Goal: Task Accomplishment & Management: Manage account settings

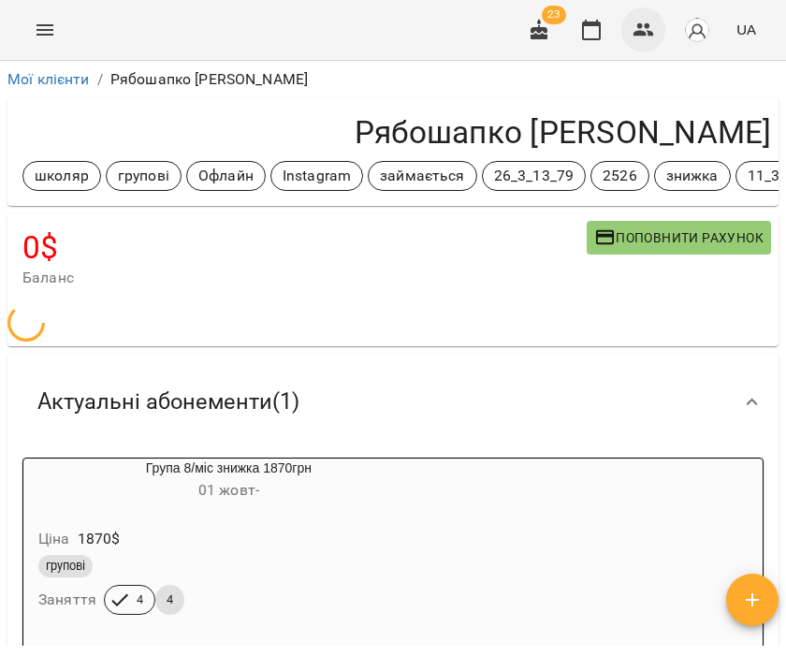
click at [646, 24] on icon "button" at bounding box center [644, 30] width 22 height 22
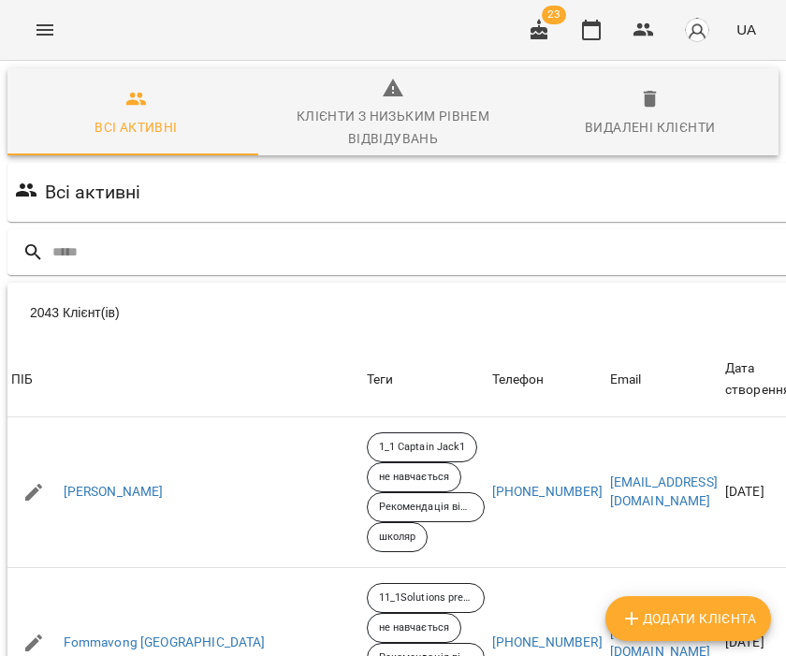
scroll to position [0, 56]
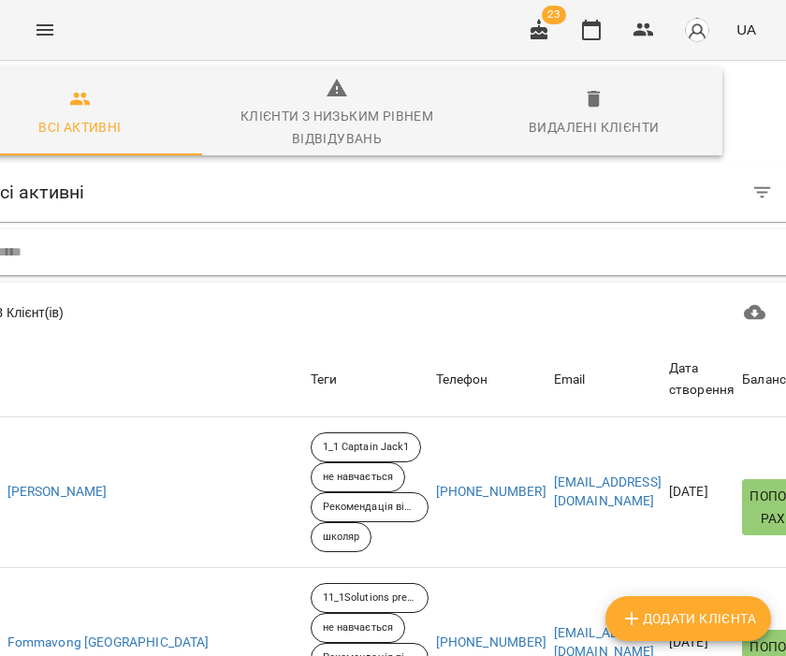
click at [50, 254] on input "text" at bounding box center [416, 252] width 841 height 31
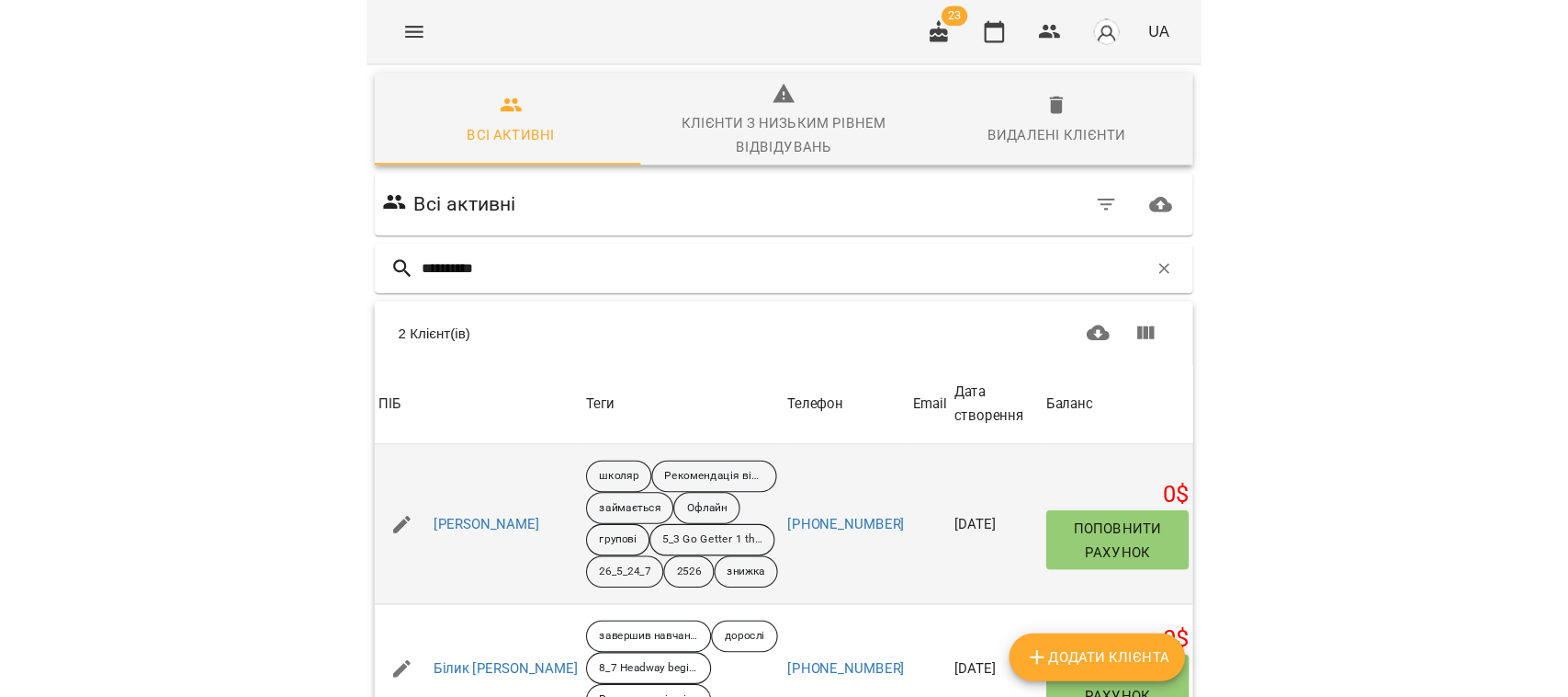
scroll to position [0, 0]
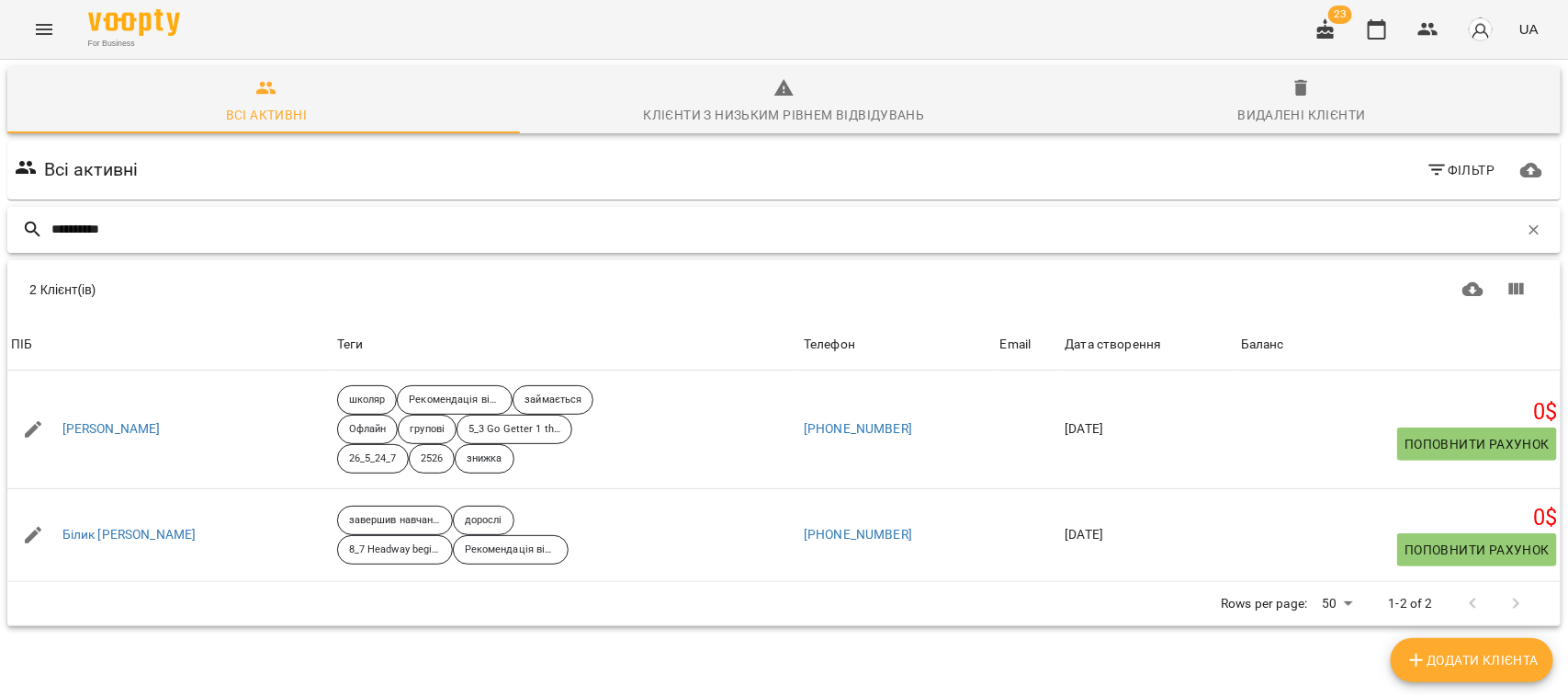
drag, startPoint x: 161, startPoint y: 221, endPoint x: 0, endPoint y: 237, distance: 161.8
click at [0, 253] on div "**********" at bounding box center [784, 410] width 1576 height 710
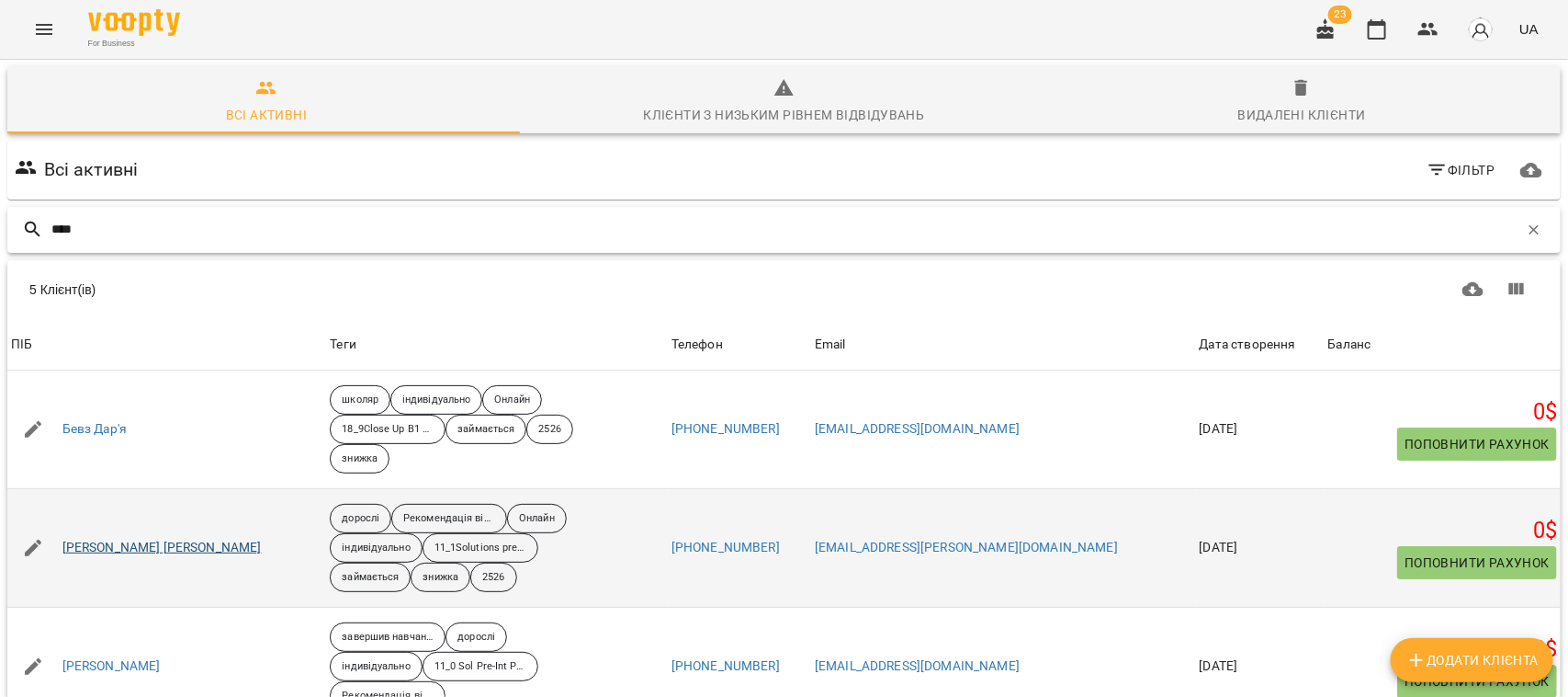
type input "****"
click at [79, 542] on link "Бевз Ольга" at bounding box center [162, 548] width 199 height 19
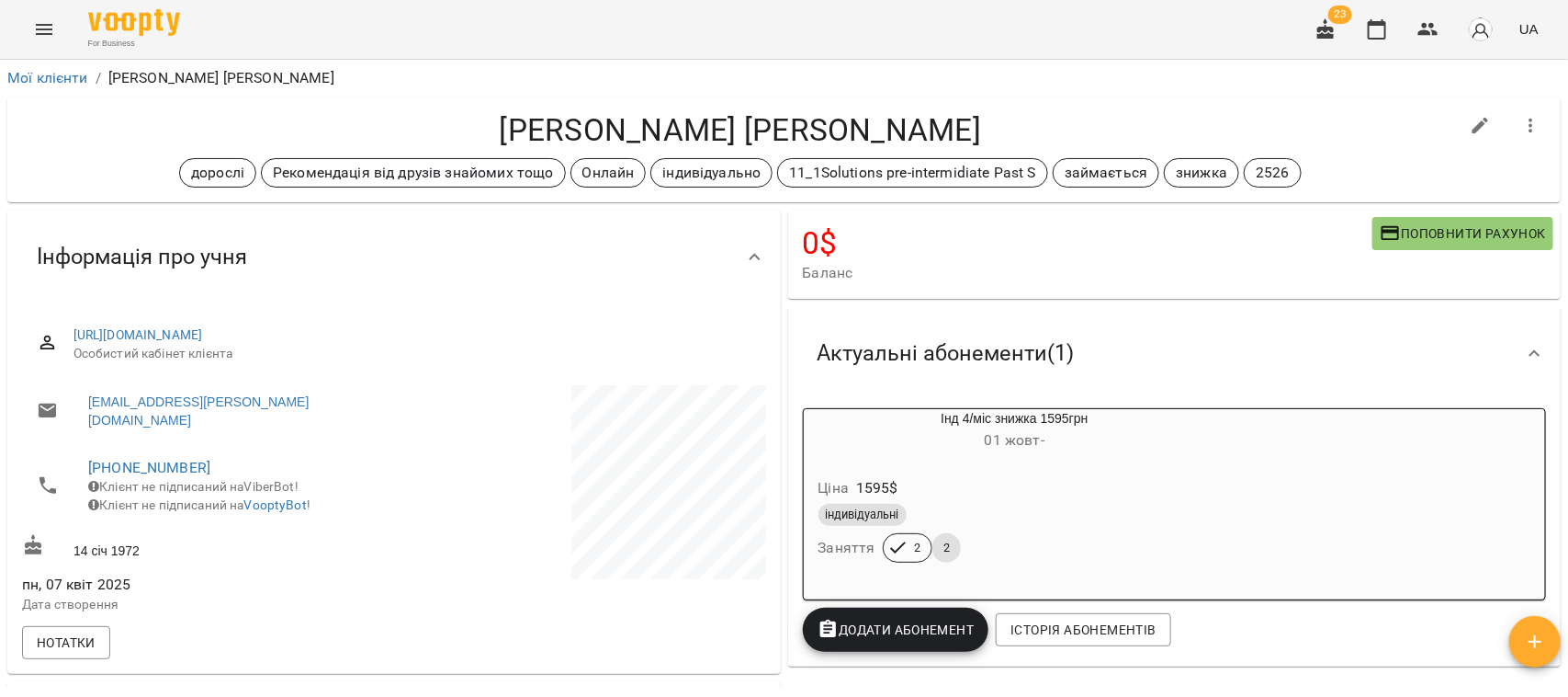
scroll to position [230, 0]
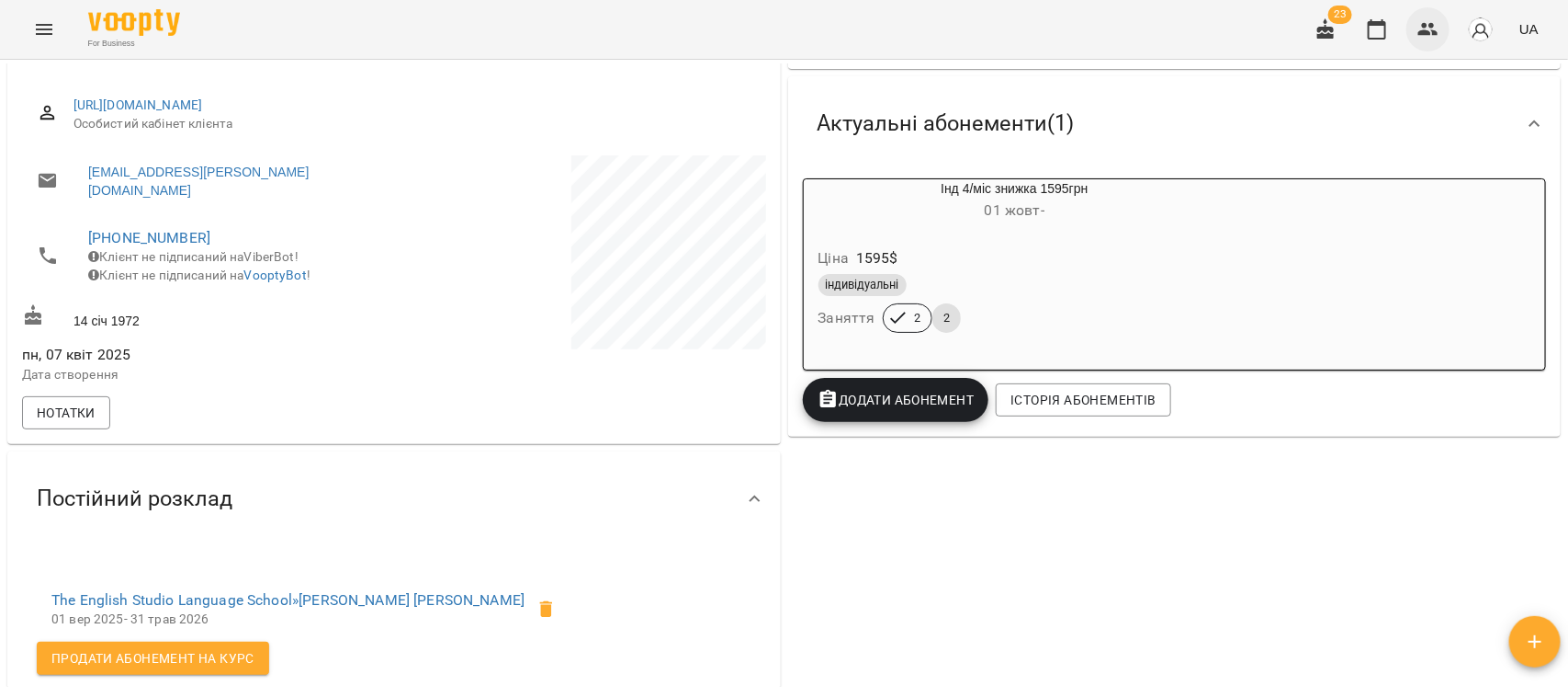
click at [770, 15] on button "button" at bounding box center [1428, 28] width 44 height 44
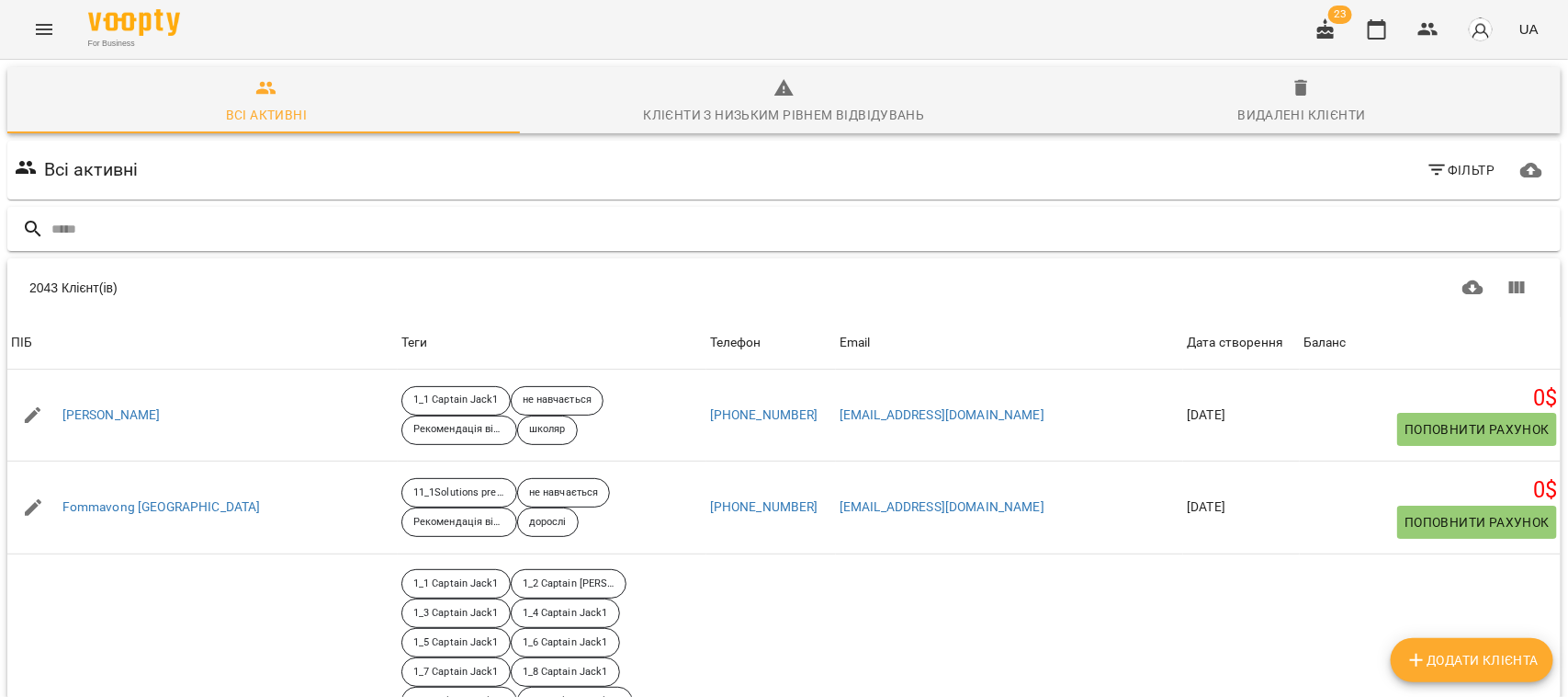
drag, startPoint x: 83, startPoint y: 230, endPoint x: 87, endPoint y: 218, distance: 12.6
click at [82, 228] on input "text" at bounding box center [802, 229] width 1502 height 30
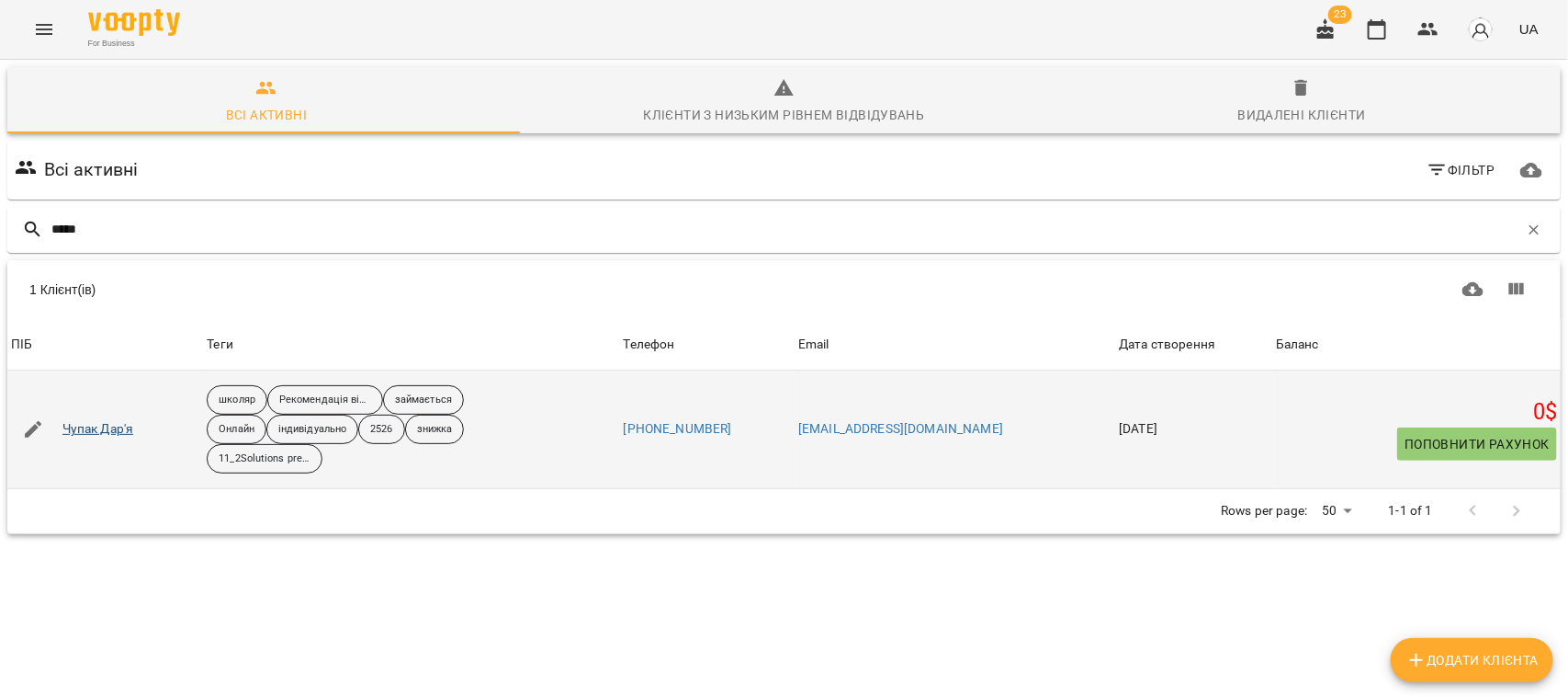
type input "*****"
click at [92, 432] on link "Чупак Дар'я" at bounding box center [98, 429] width 72 height 19
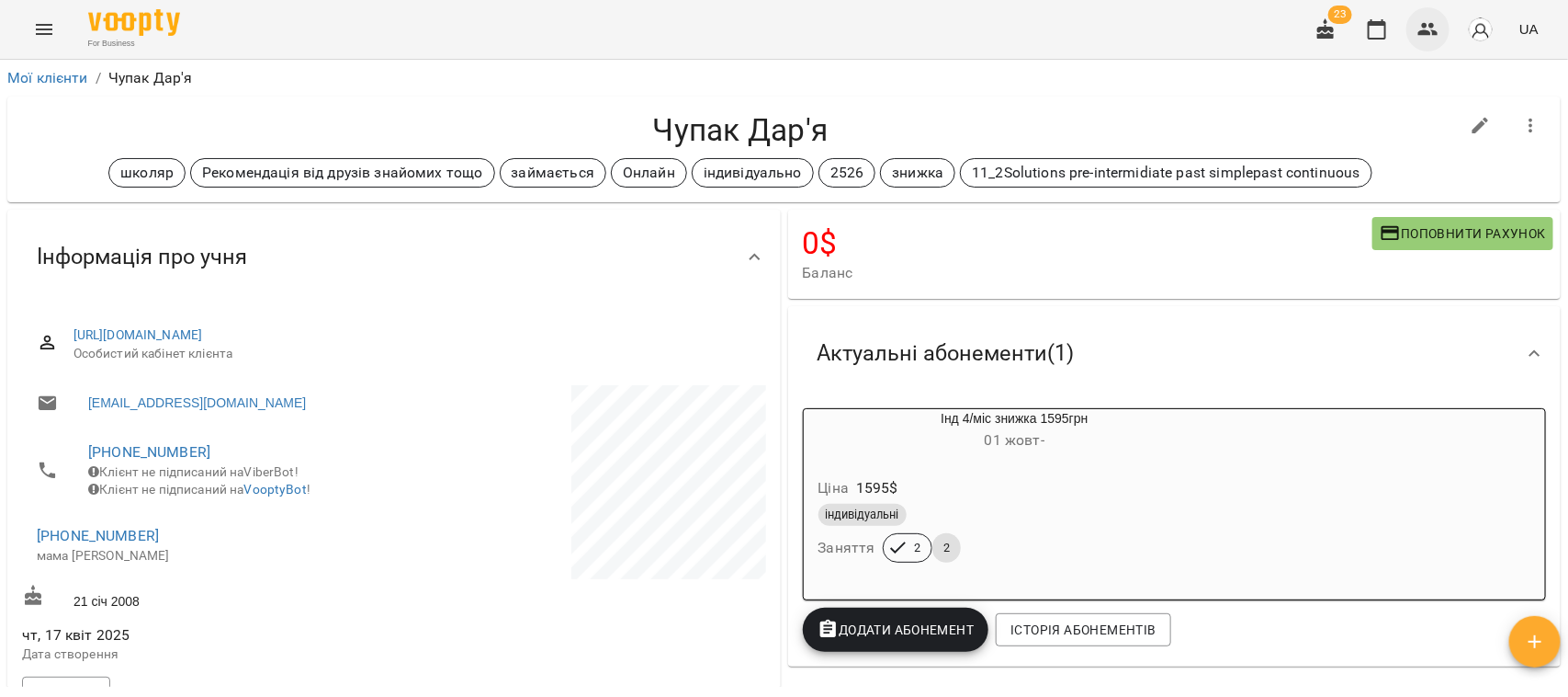
click at [770, 23] on icon "button" at bounding box center [1429, 29] width 22 height 22
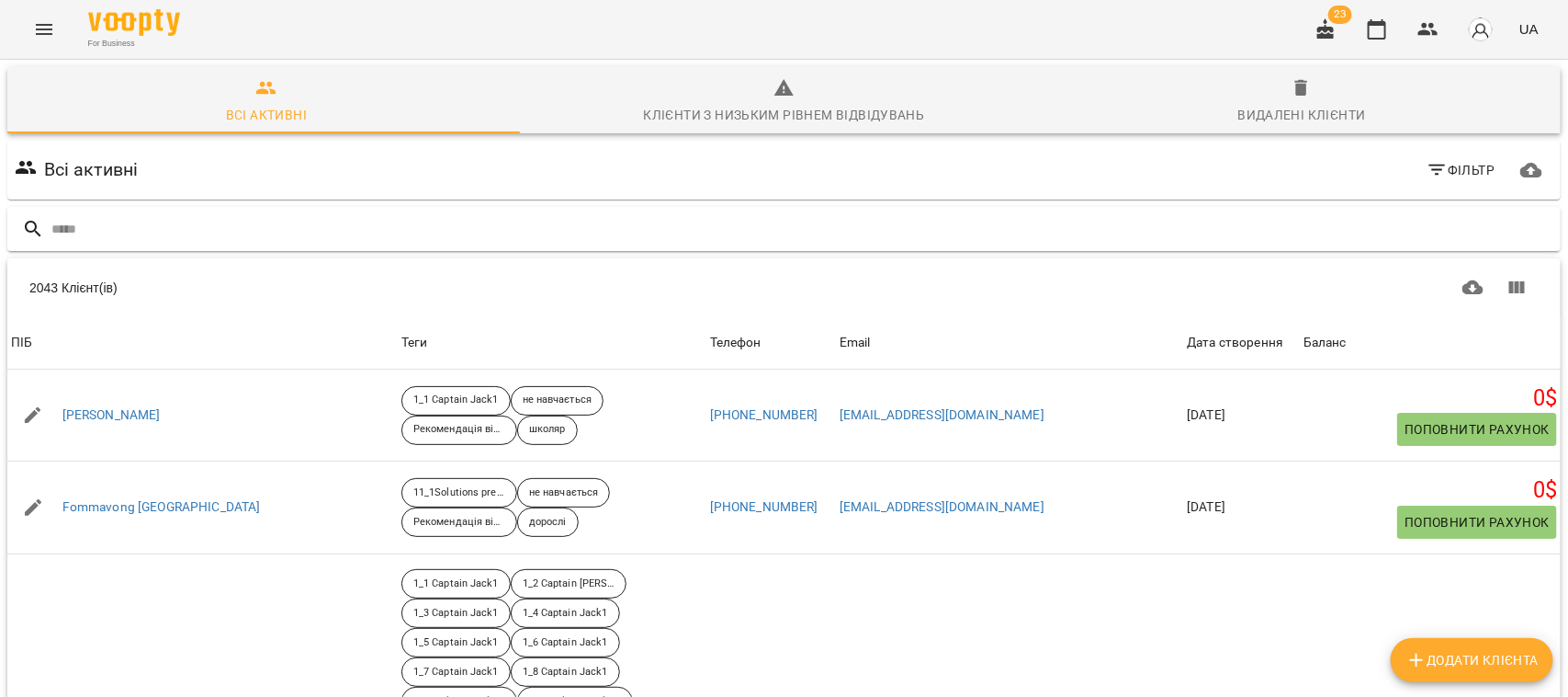
click at [94, 235] on input "text" at bounding box center [802, 229] width 1502 height 30
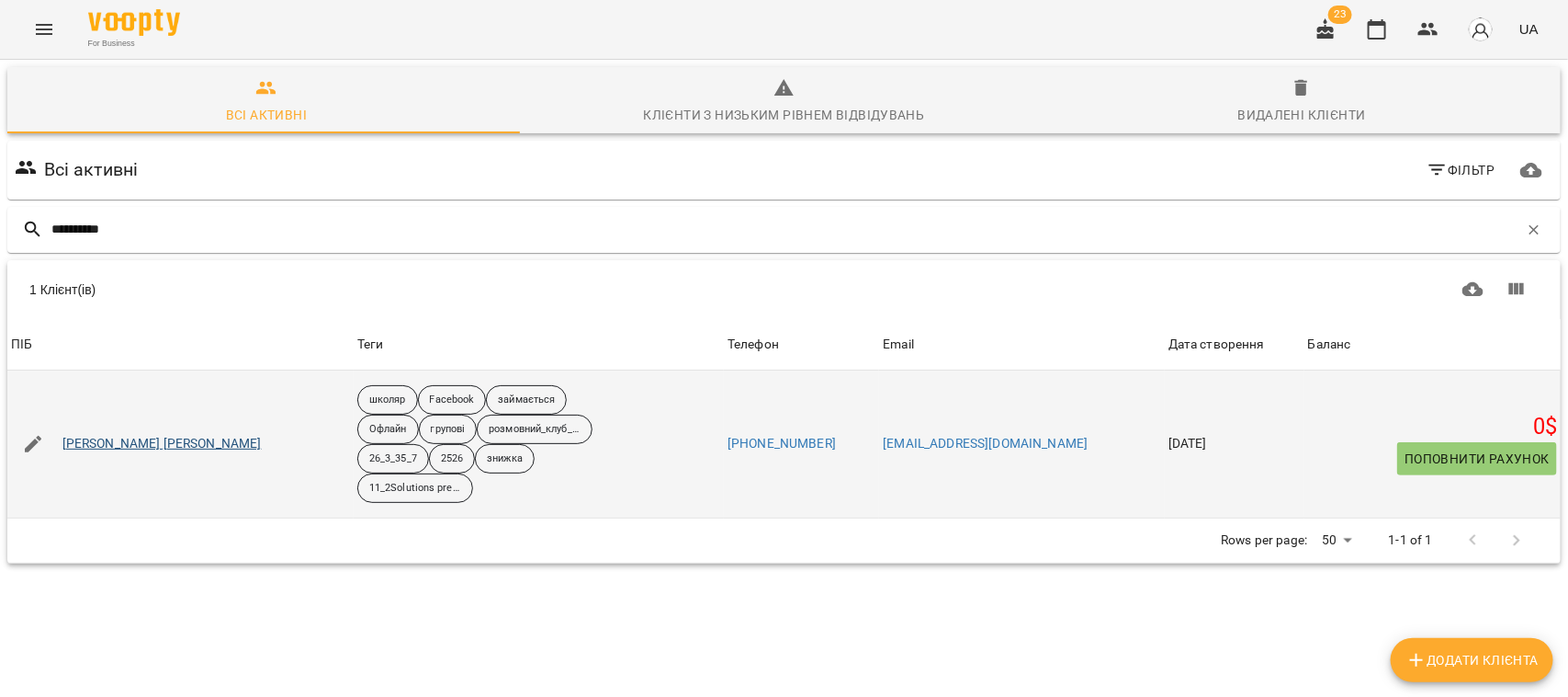
type input "**********"
click at [117, 441] on link "Шинкаренко Юлія" at bounding box center [162, 444] width 199 height 19
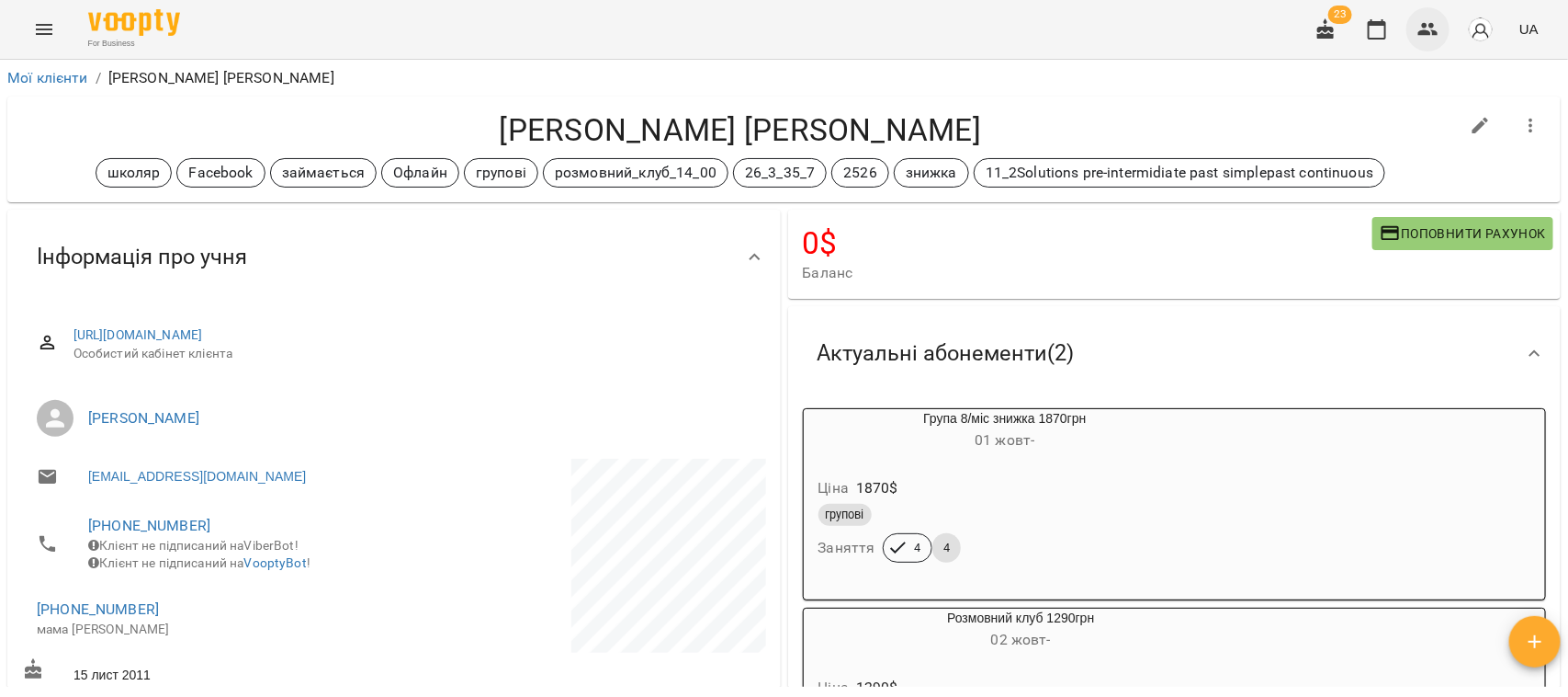
click at [770, 21] on icon "button" at bounding box center [1429, 29] width 22 height 22
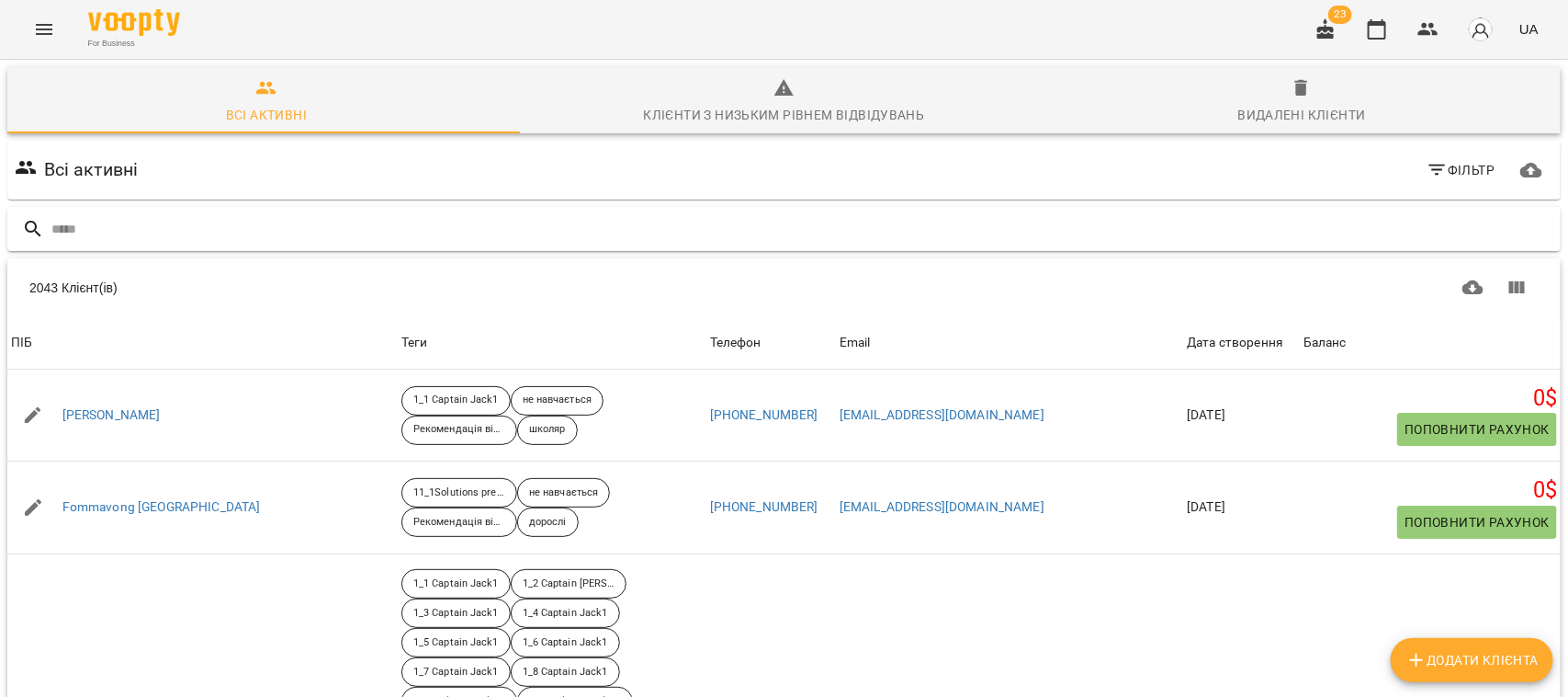
click at [79, 223] on input "text" at bounding box center [802, 229] width 1502 height 30
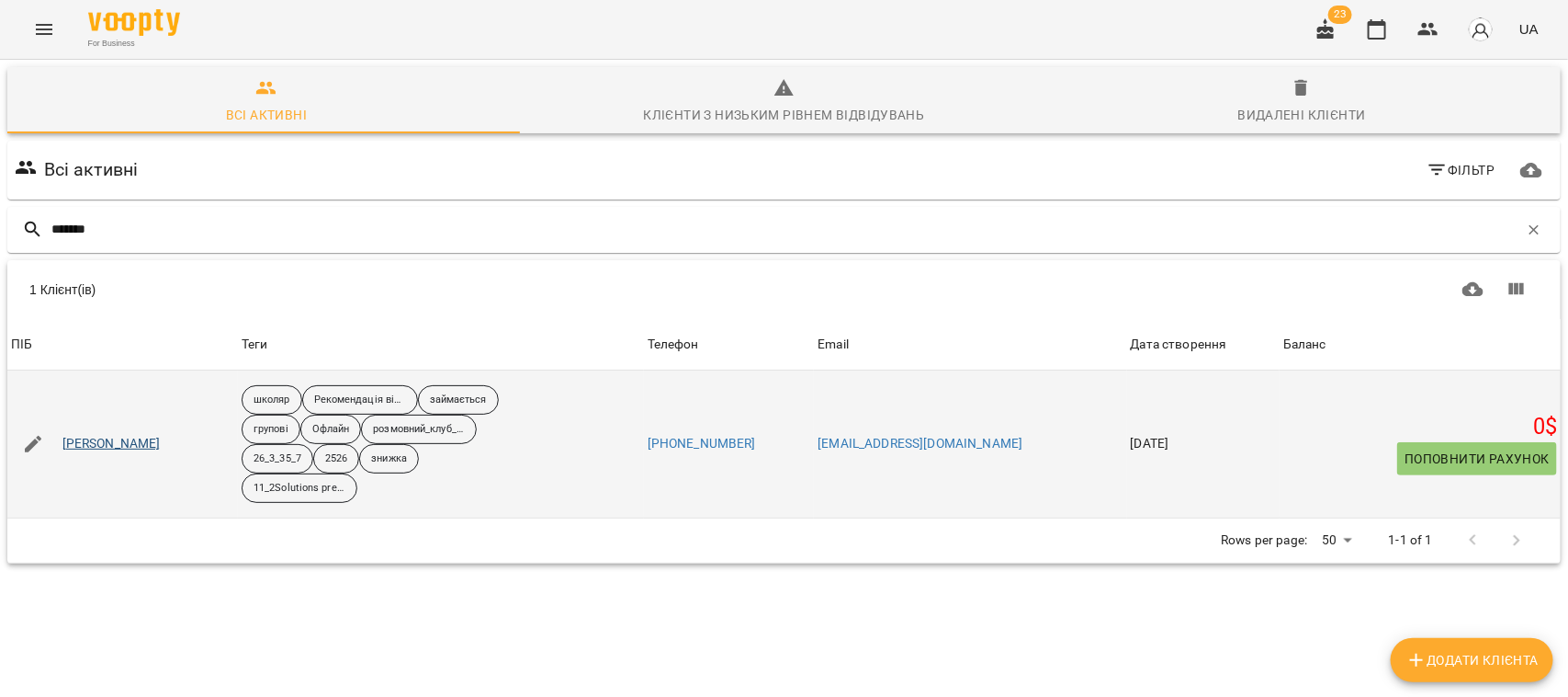
type input "*******"
click at [126, 444] on link "Шабатин Ангеліна" at bounding box center [112, 444] width 98 height 19
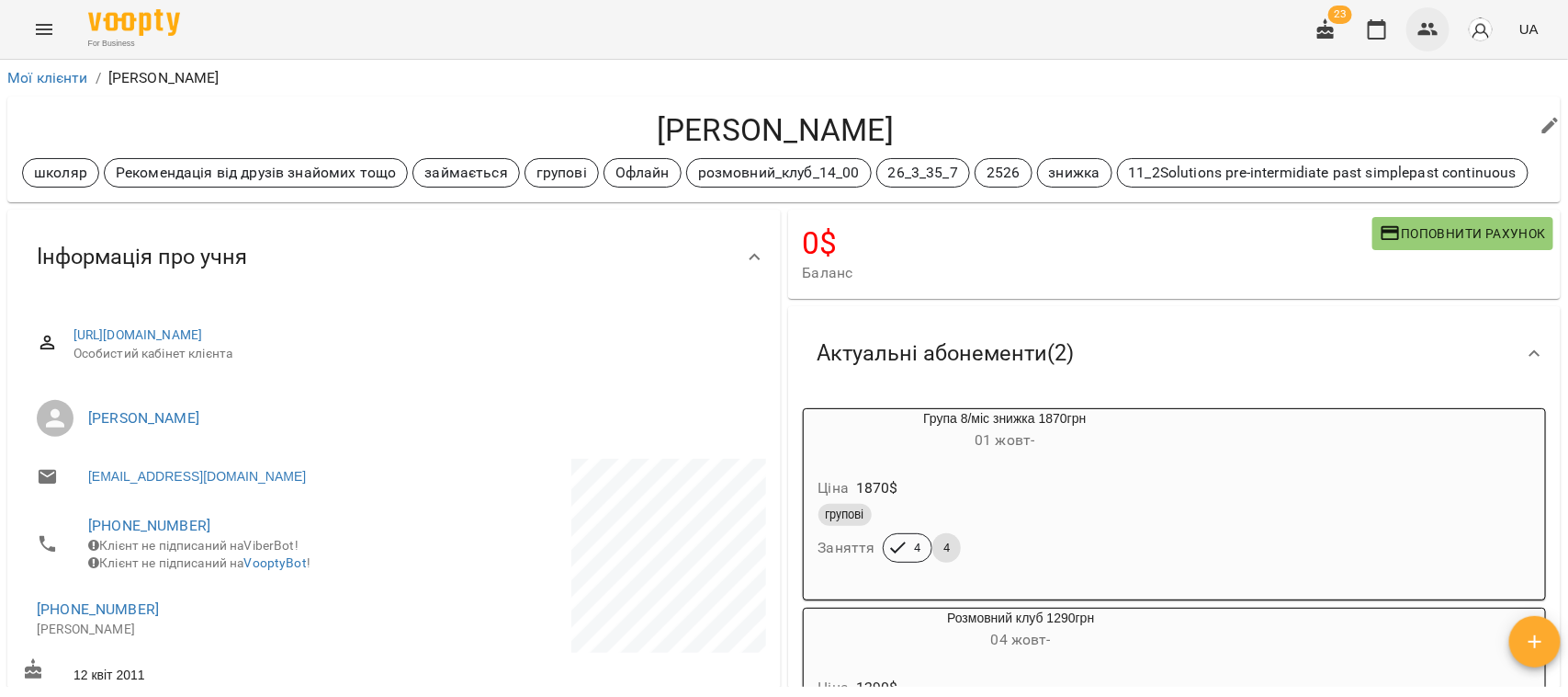
click at [770, 19] on icon "button" at bounding box center [1429, 29] width 22 height 22
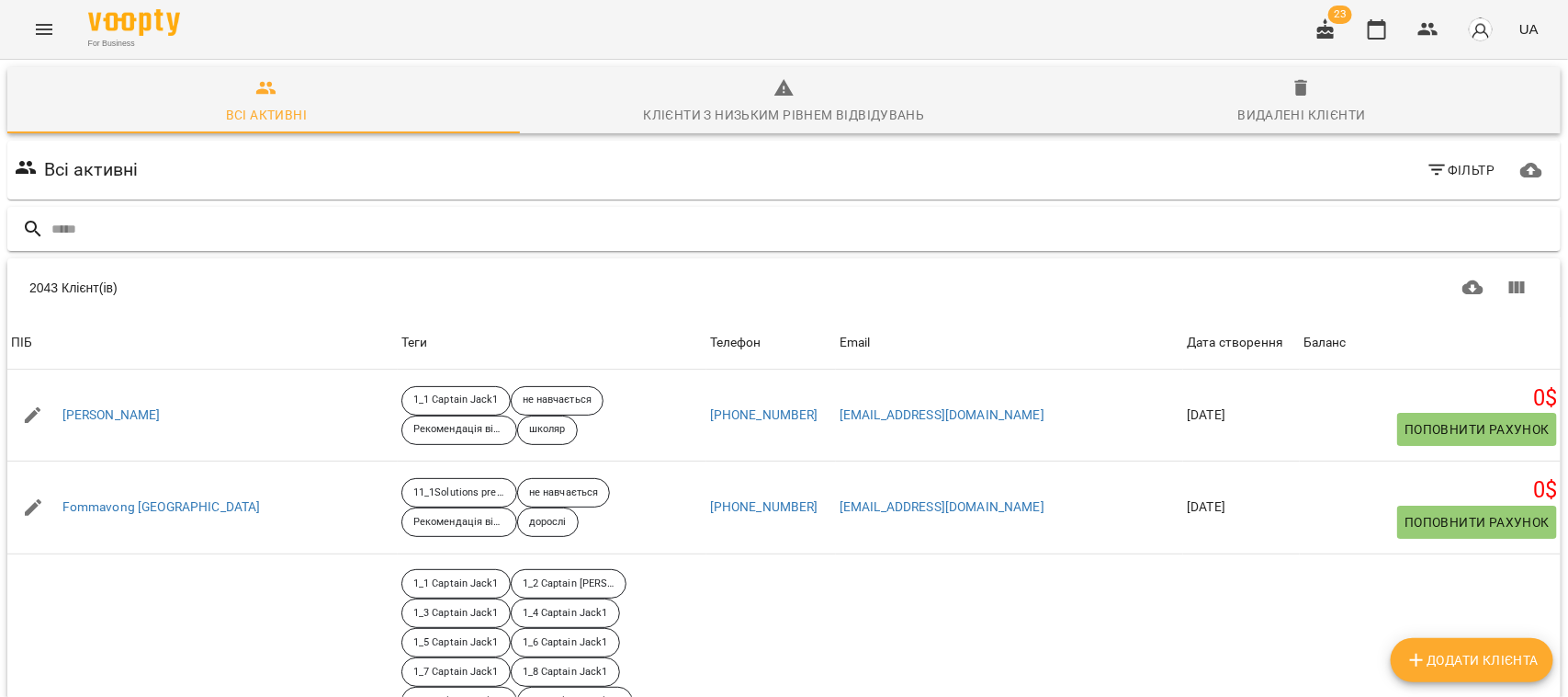
click at [102, 225] on input "text" at bounding box center [802, 229] width 1502 height 30
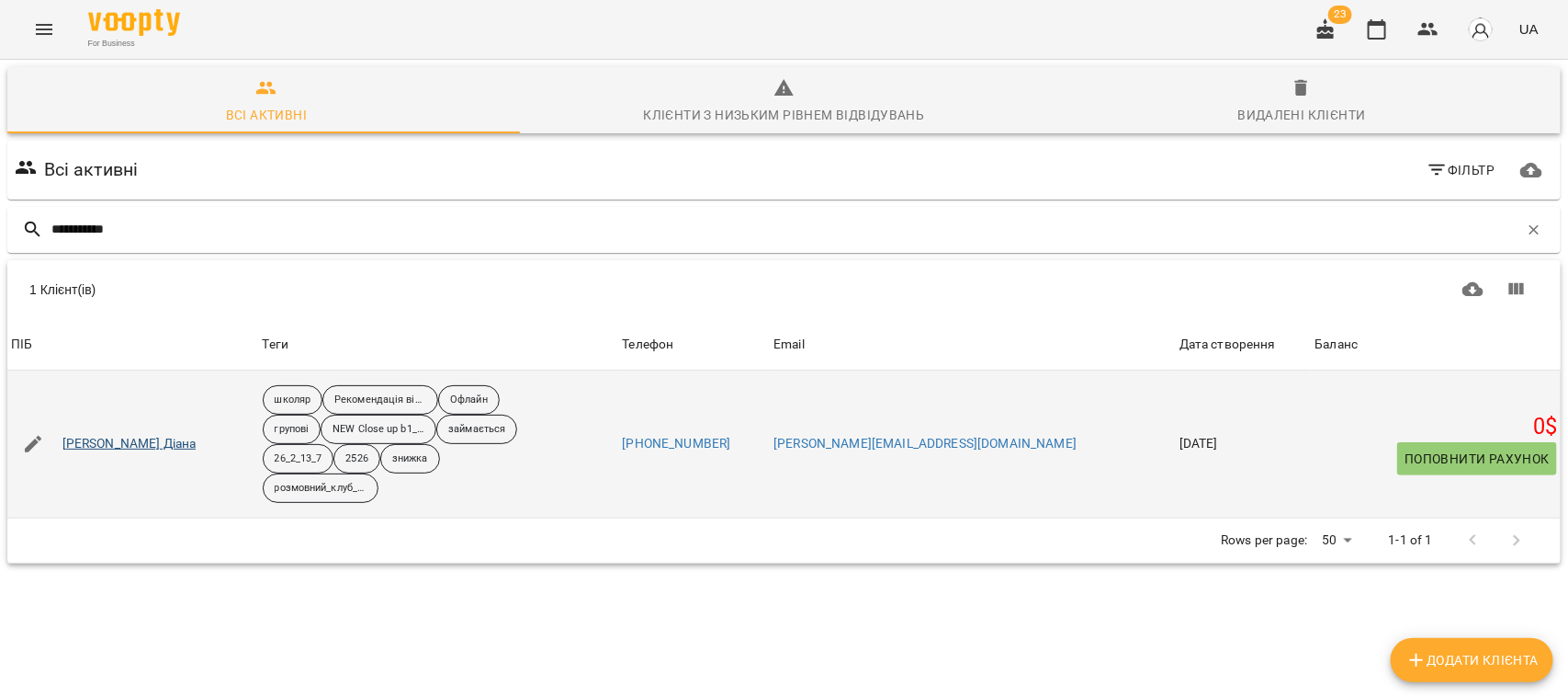
type input "**********"
click at [123, 443] on link "[PERSON_NAME]" at bounding box center [130, 444] width 134 height 19
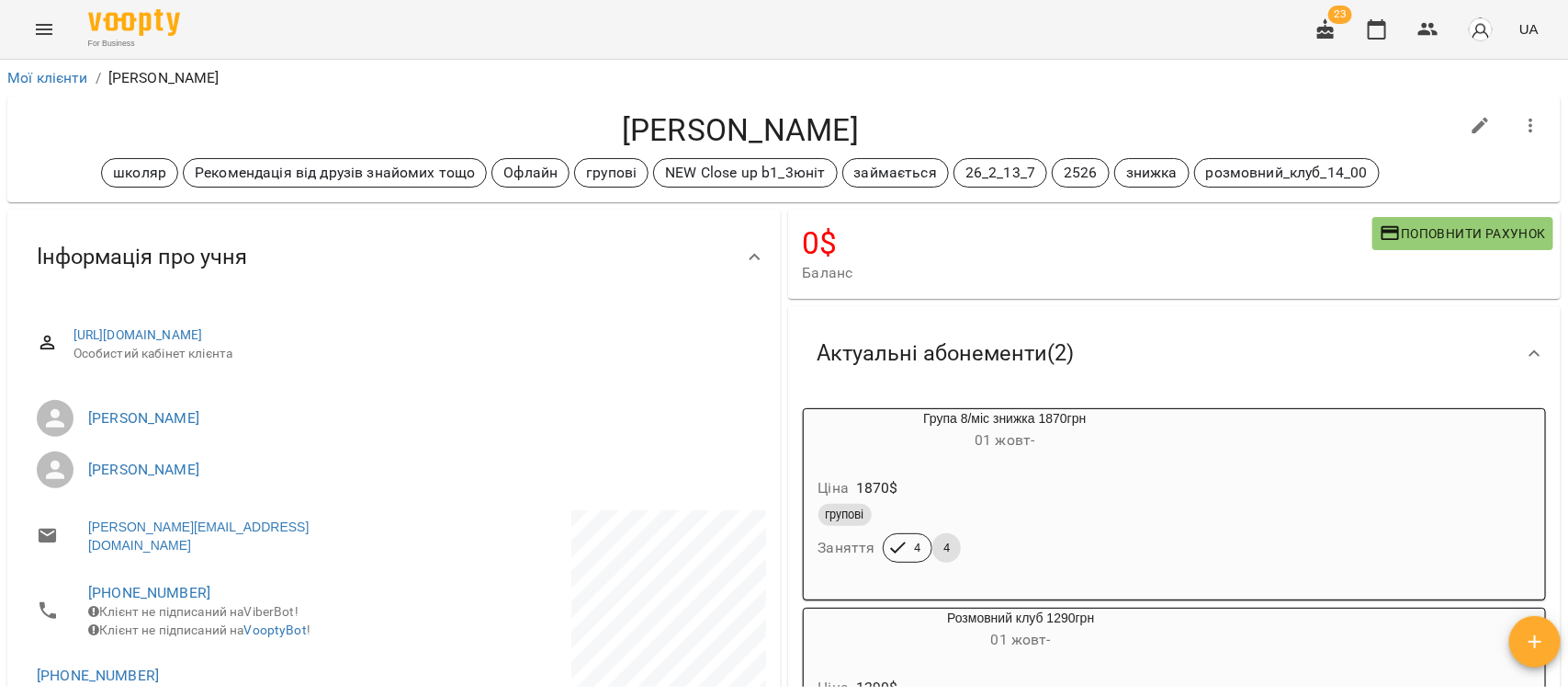
click at [1459, 125] on button "button" at bounding box center [1481, 126] width 44 height 44
select select "**"
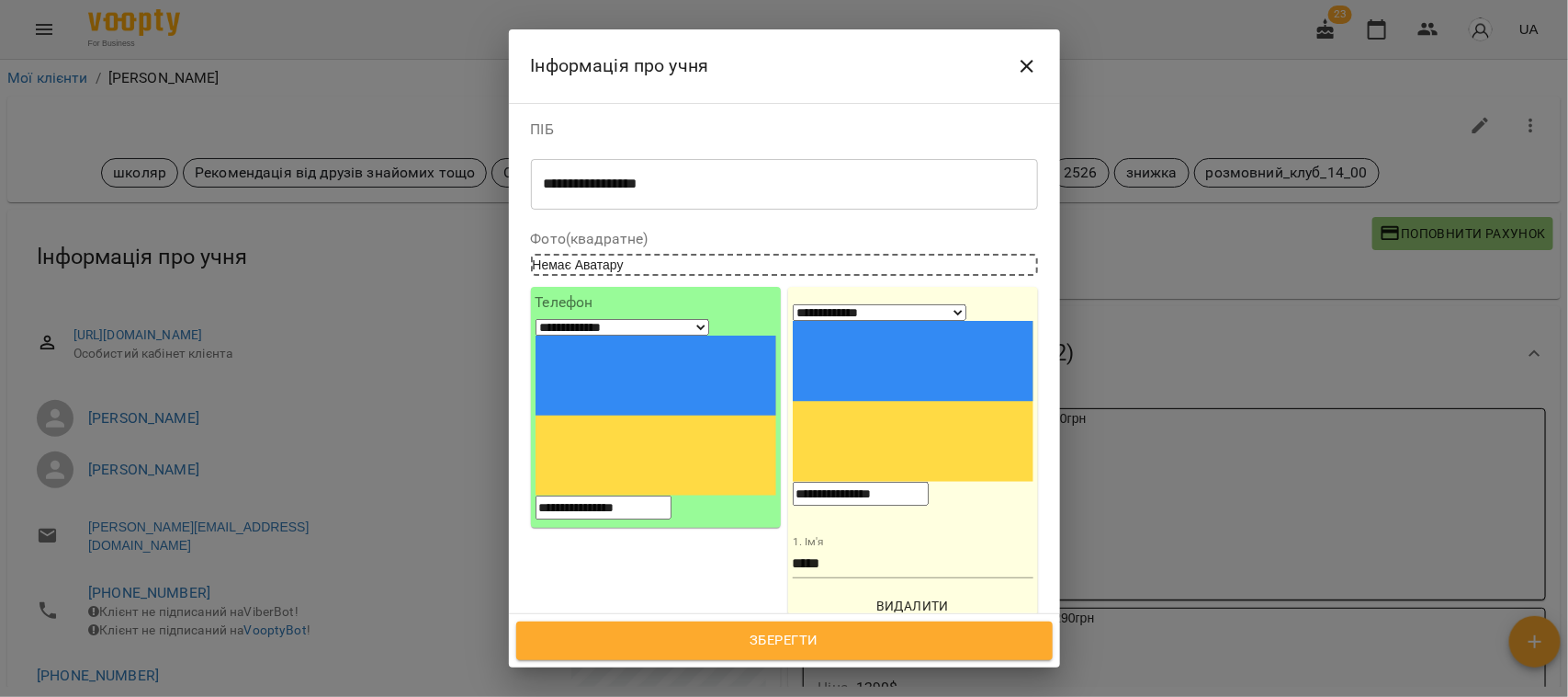
scroll to position [345, 0]
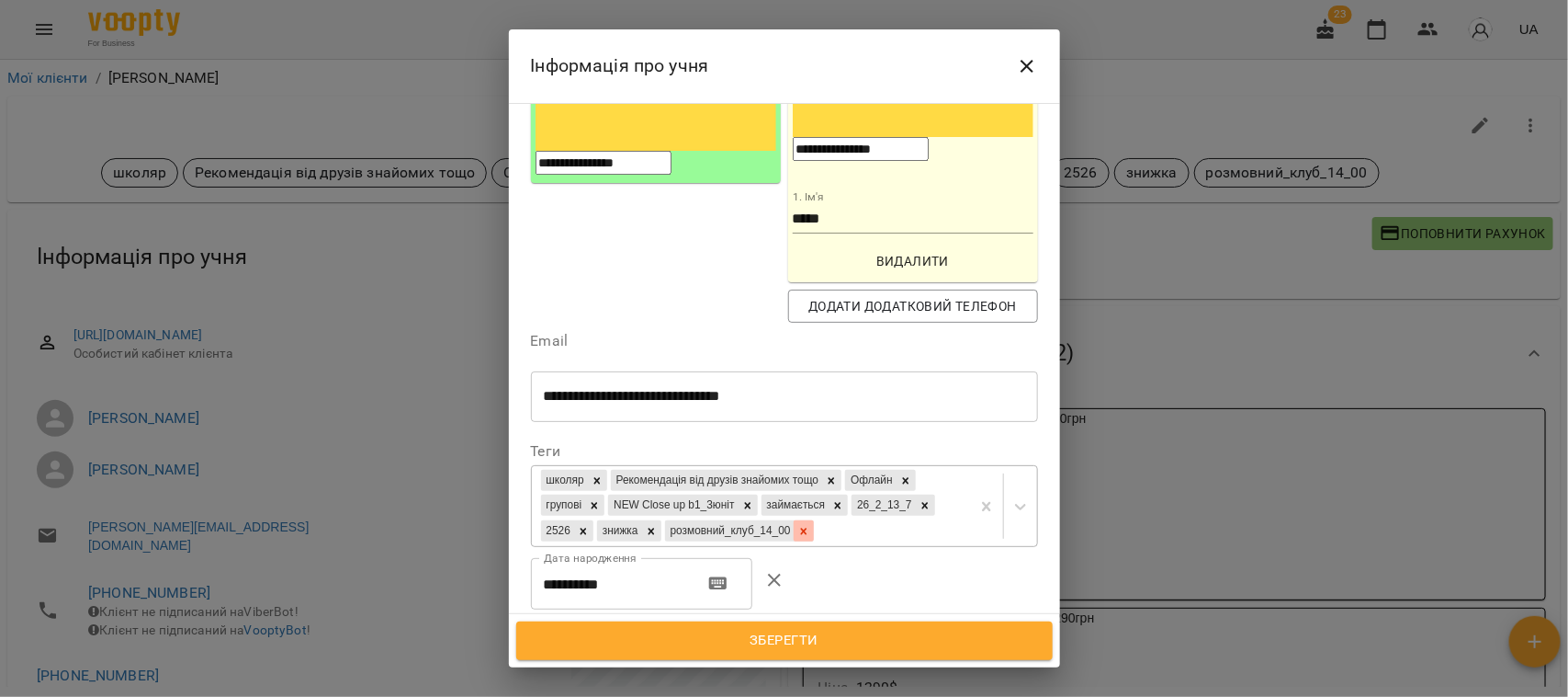
click at [798, 525] on icon at bounding box center [804, 531] width 13 height 13
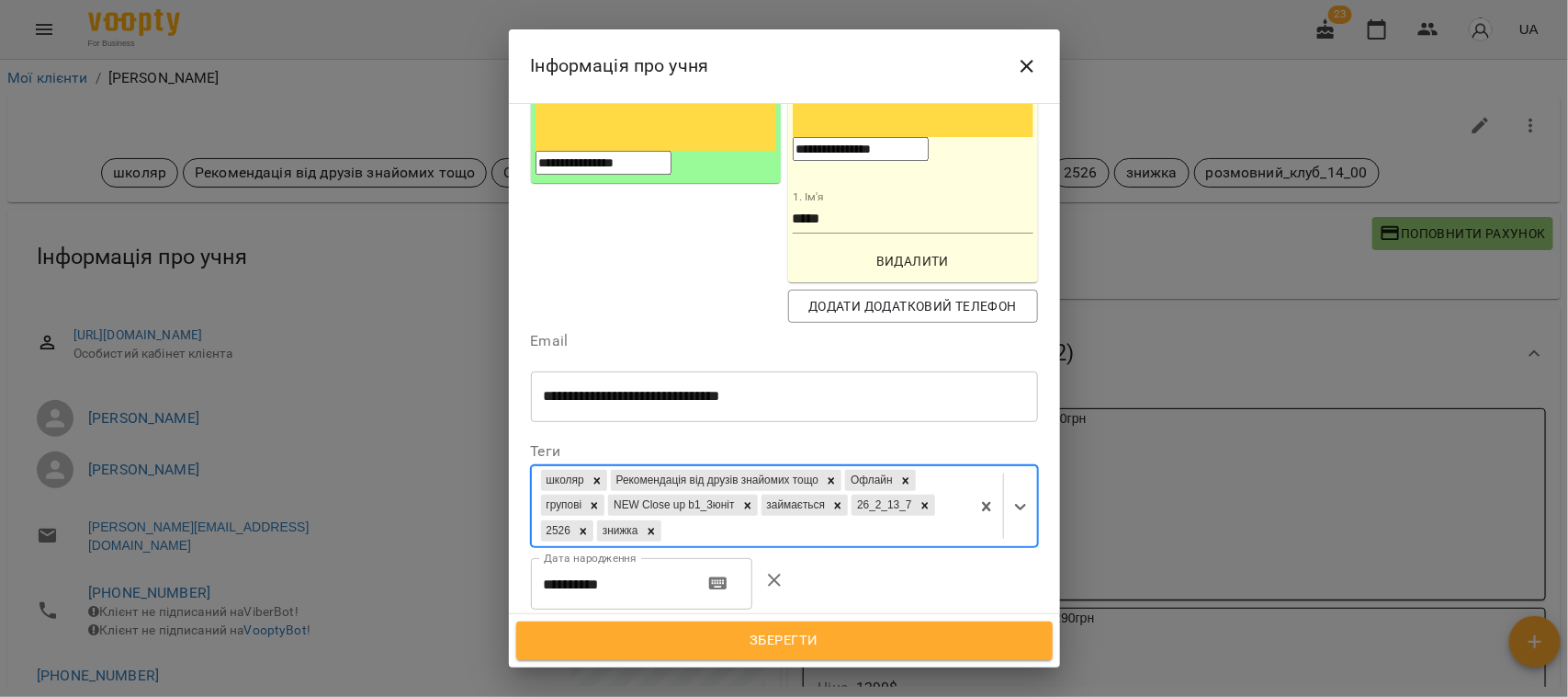
click at [810, 632] on span "Зберегти" at bounding box center [785, 640] width 497 height 24
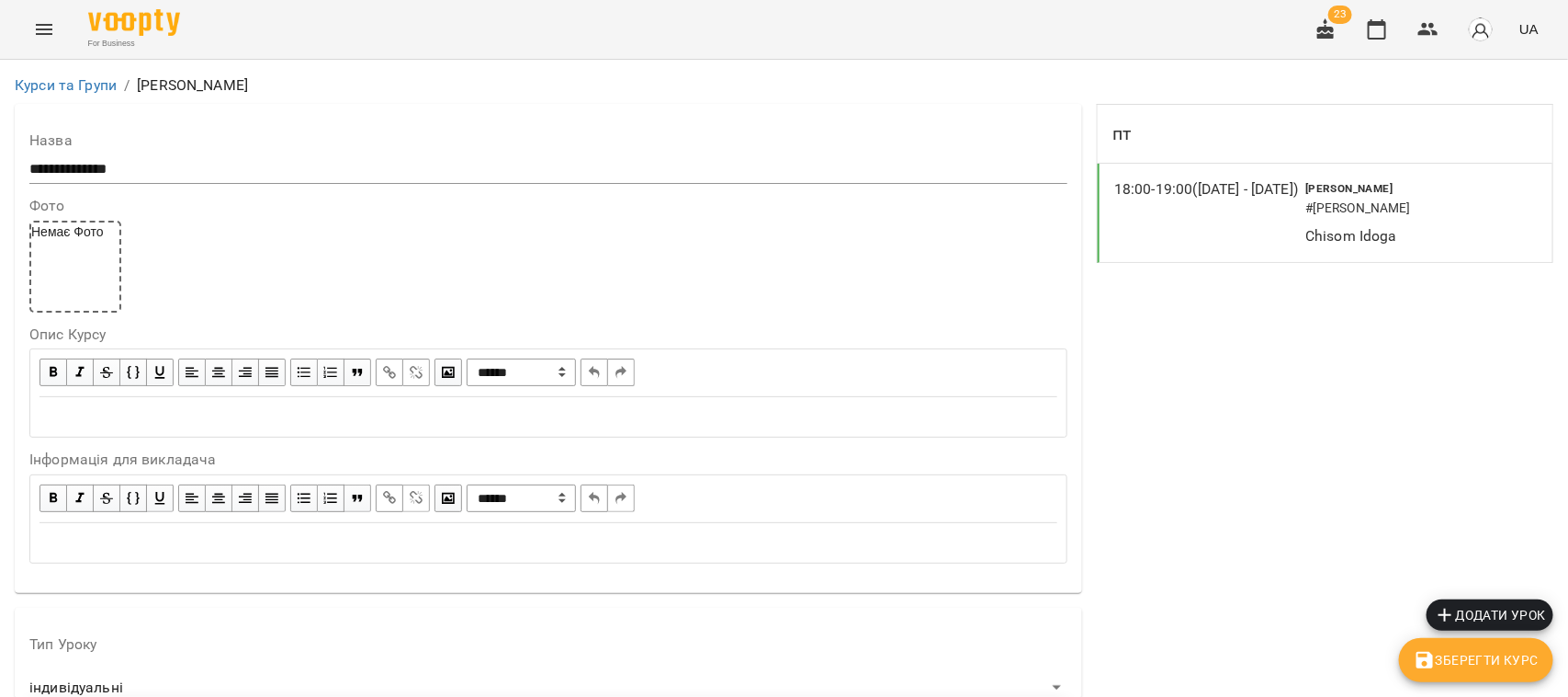
click at [49, 30] on icon "Menu" at bounding box center [44, 29] width 22 height 22
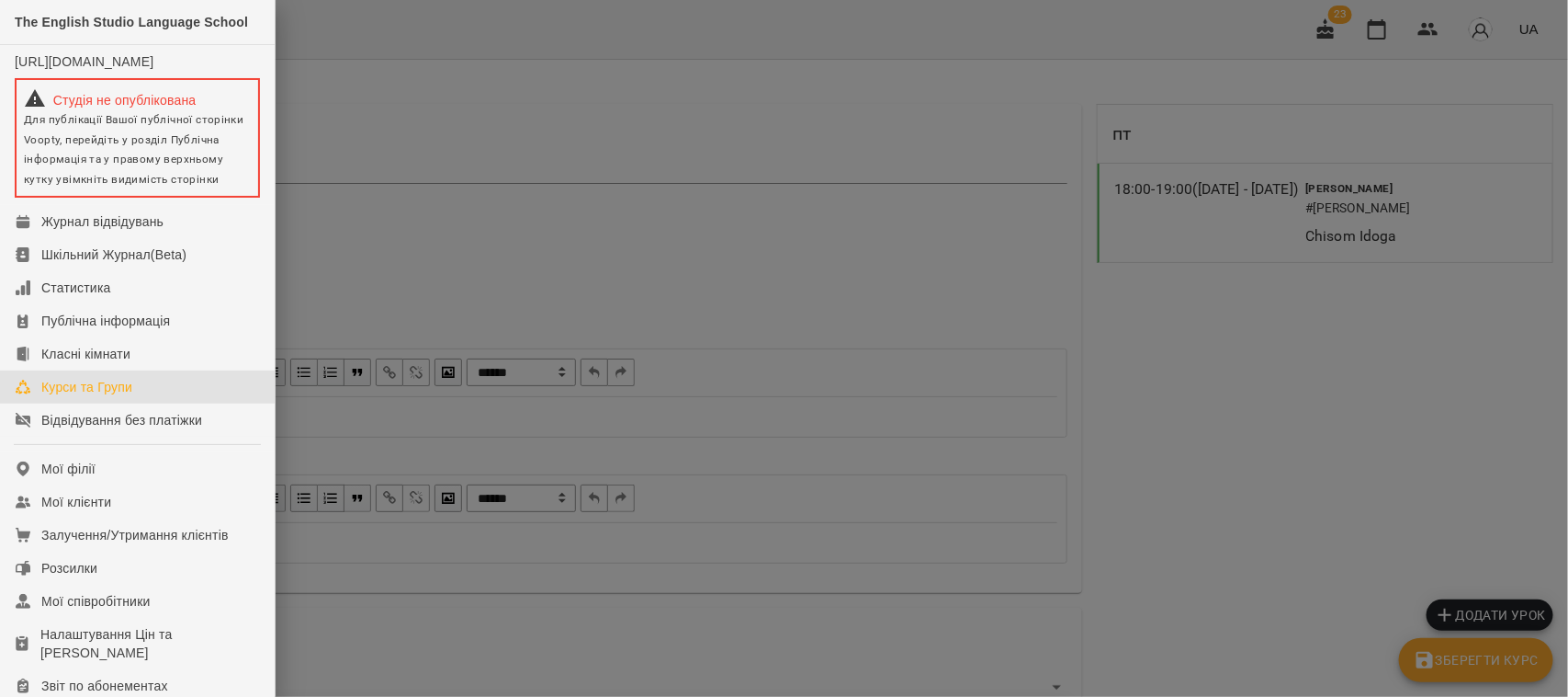
click at [108, 397] on div "Курси та Групи" at bounding box center [86, 387] width 91 height 19
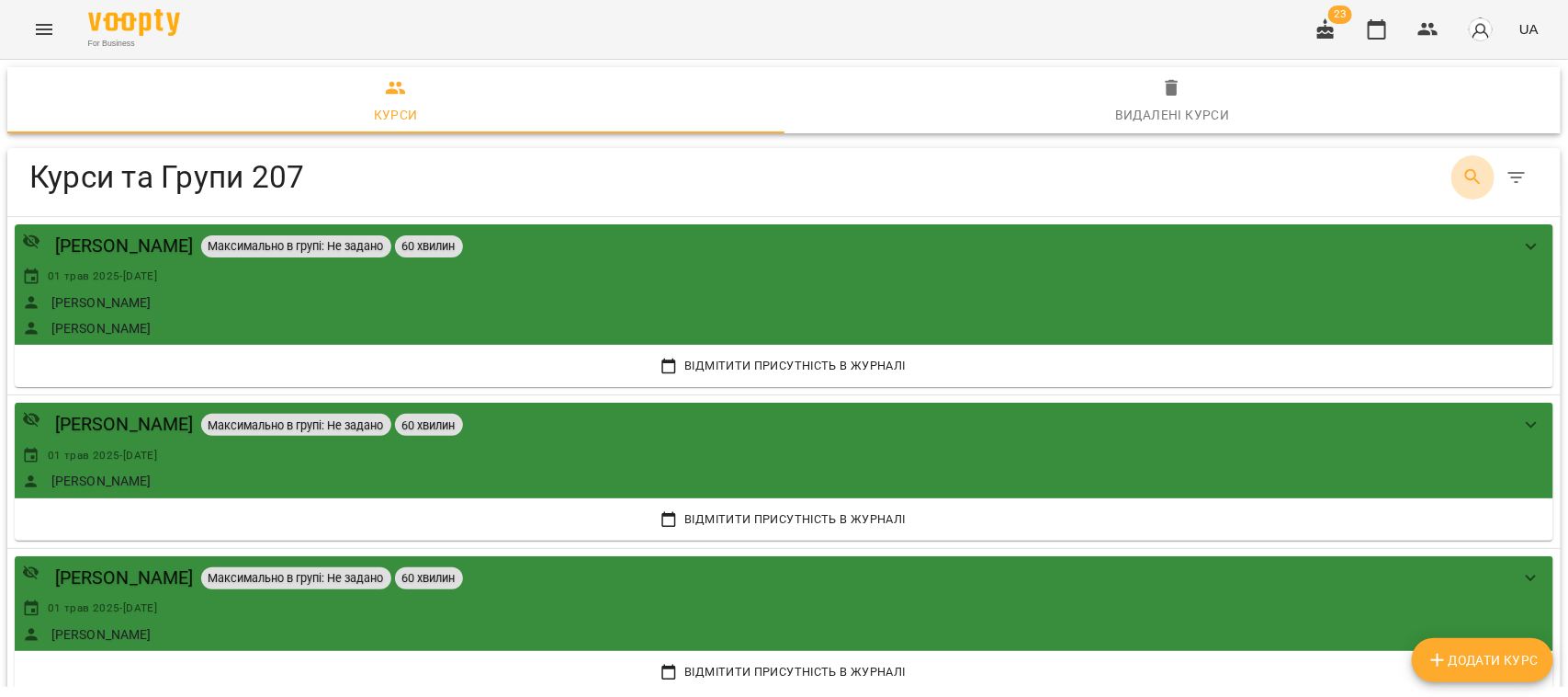
click at [1462, 180] on icon "Search" at bounding box center [1473, 177] width 22 height 22
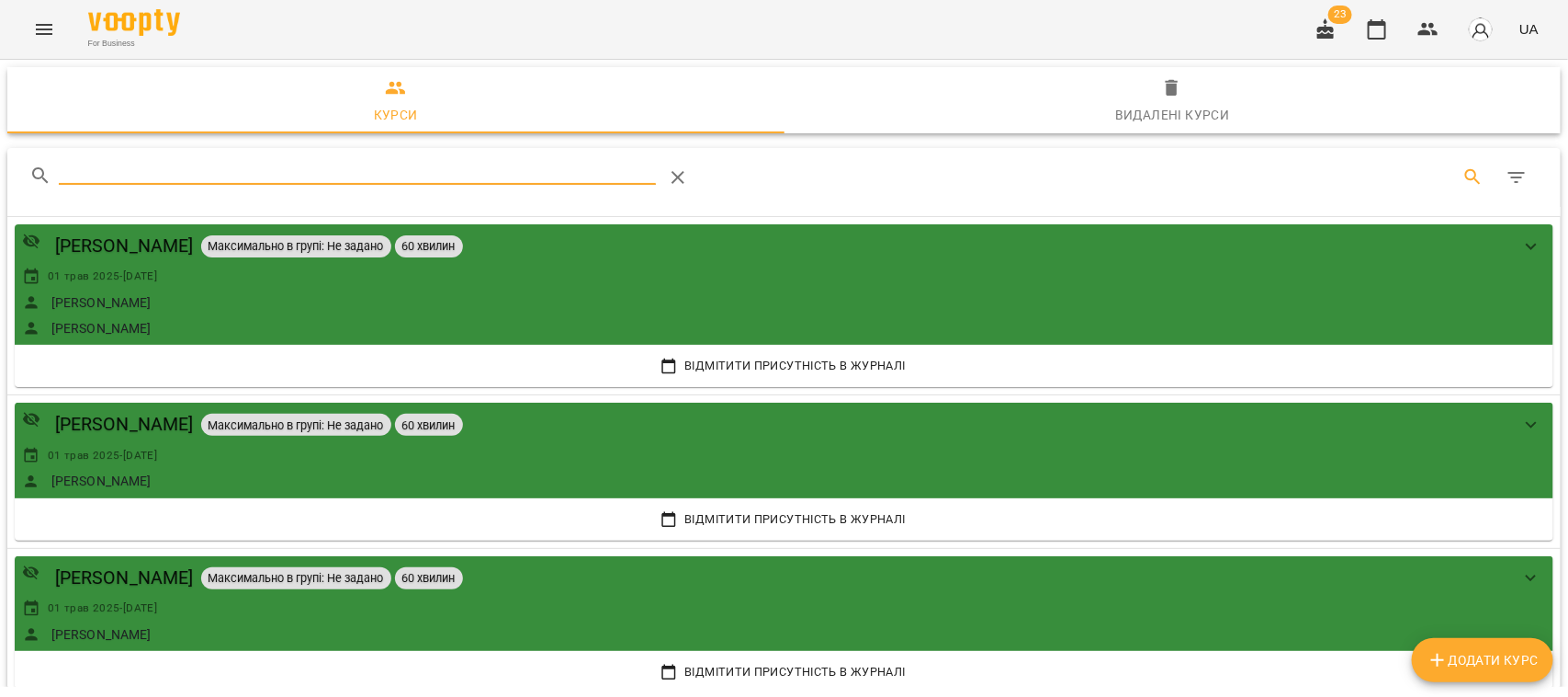
click at [138, 172] on input "Search" at bounding box center [357, 170] width 598 height 29
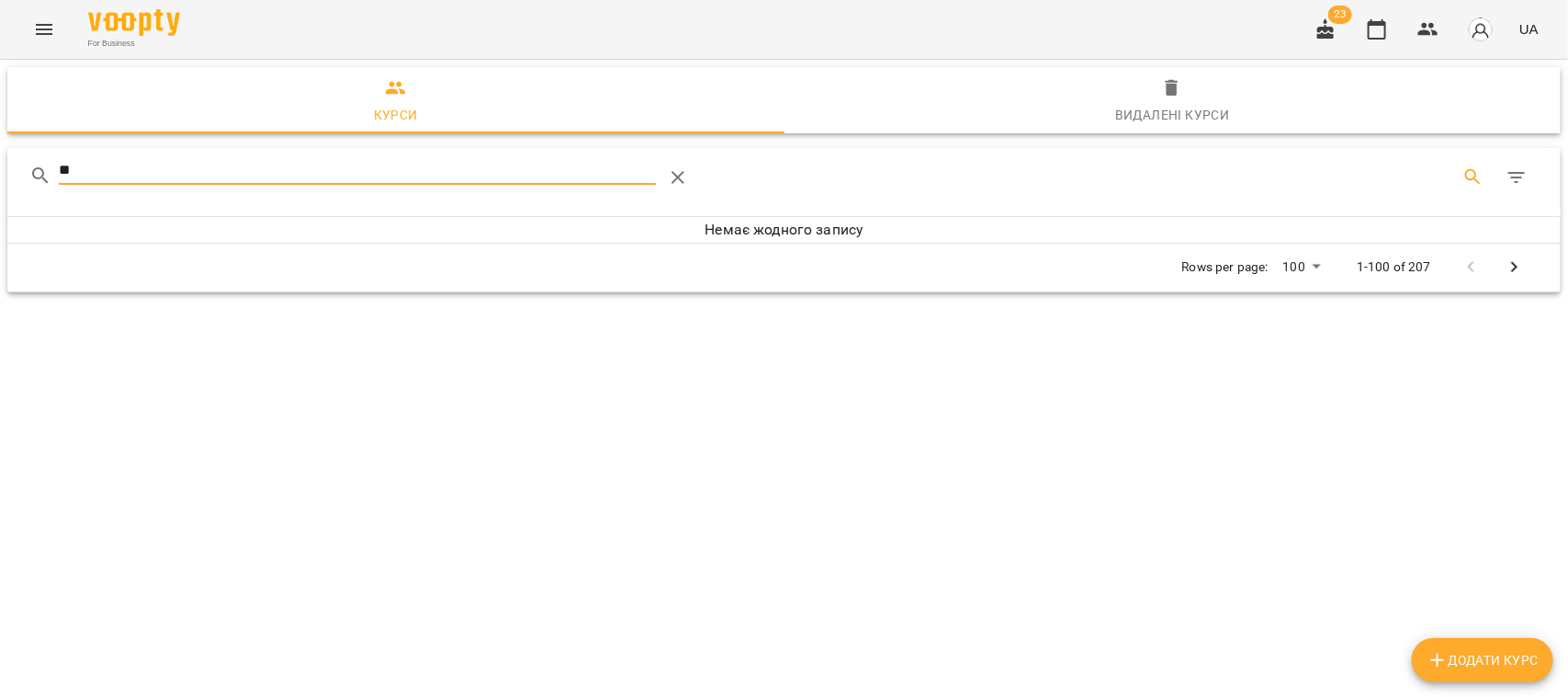
type input "*"
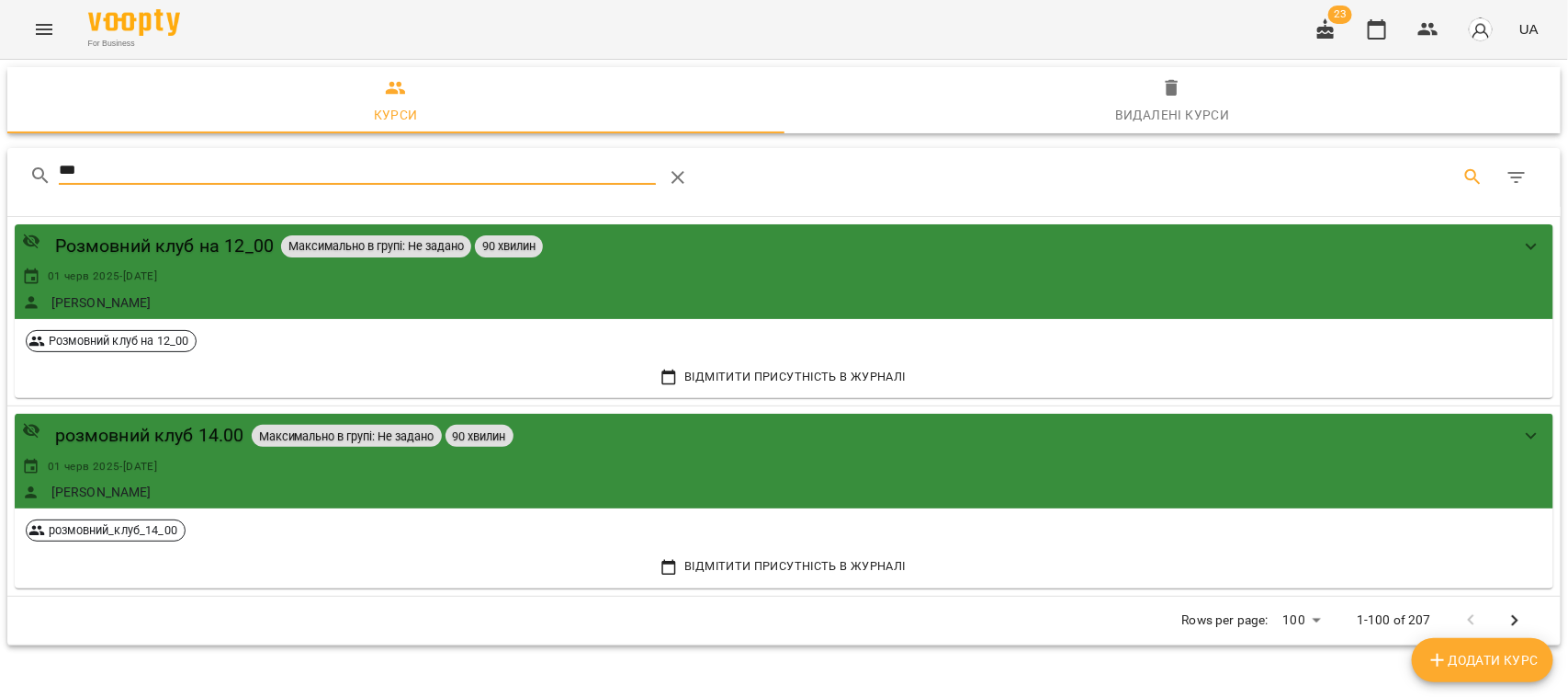
type input "****"
click at [150, 252] on div "Розмовний клуб на 12_00" at bounding box center [164, 245] width 219 height 28
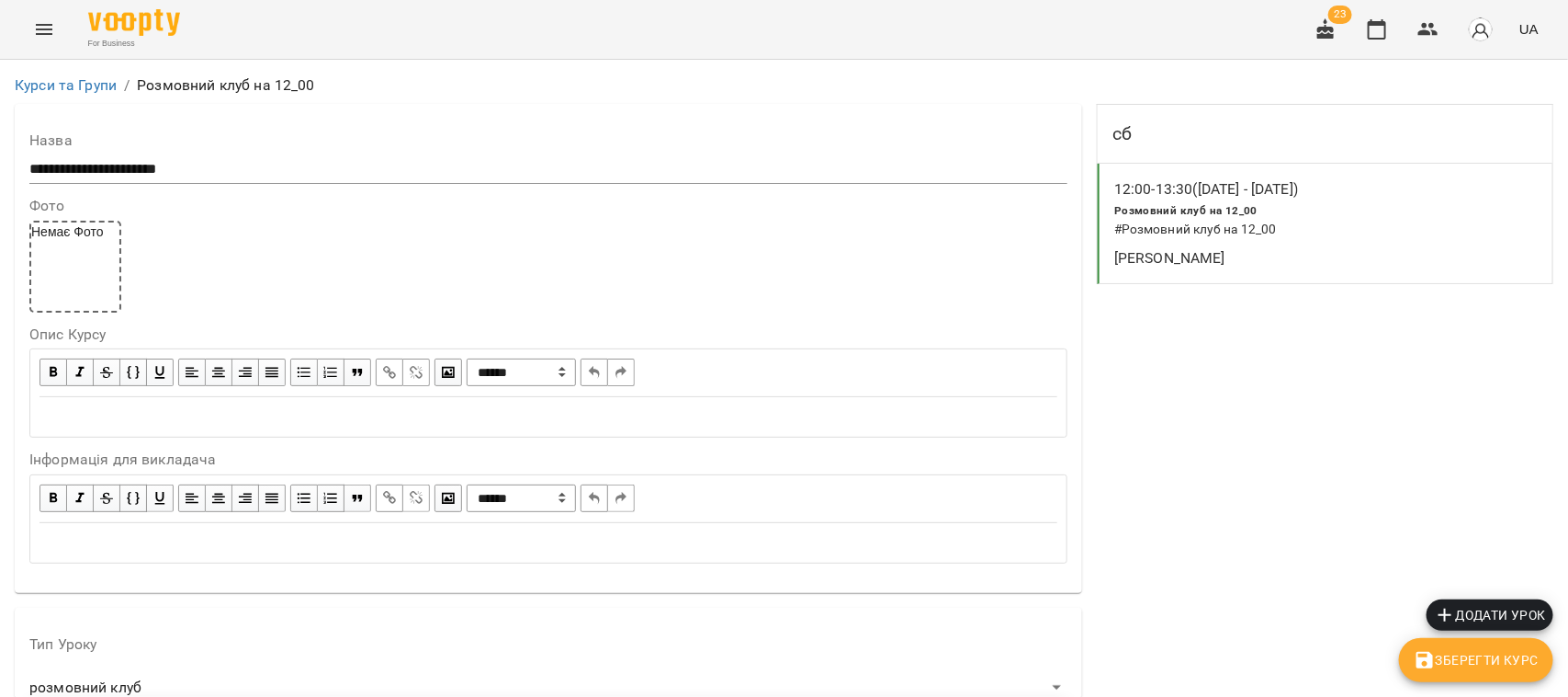
scroll to position [1697, 0]
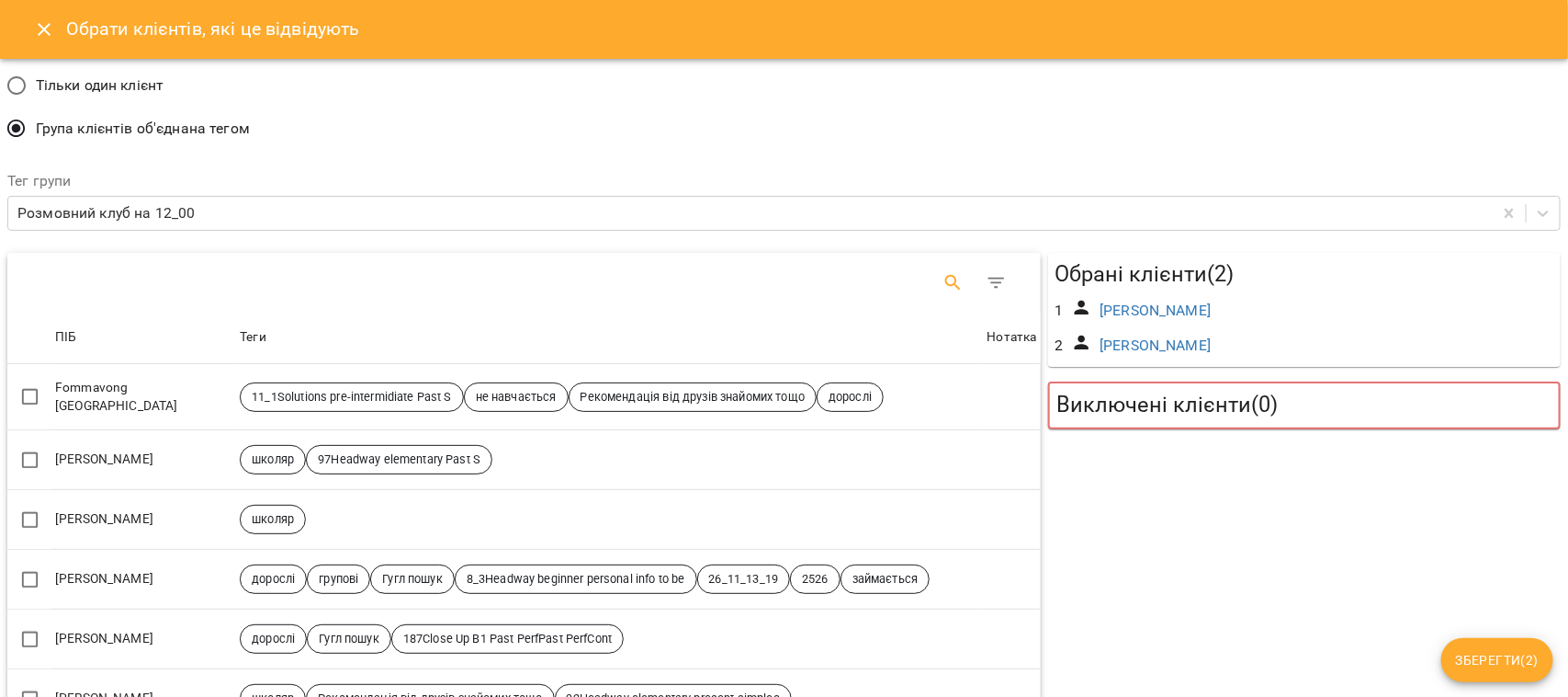
click at [943, 282] on icon "Search" at bounding box center [954, 283] width 22 height 22
click at [204, 269] on input "Search" at bounding box center [253, 276] width 390 height 29
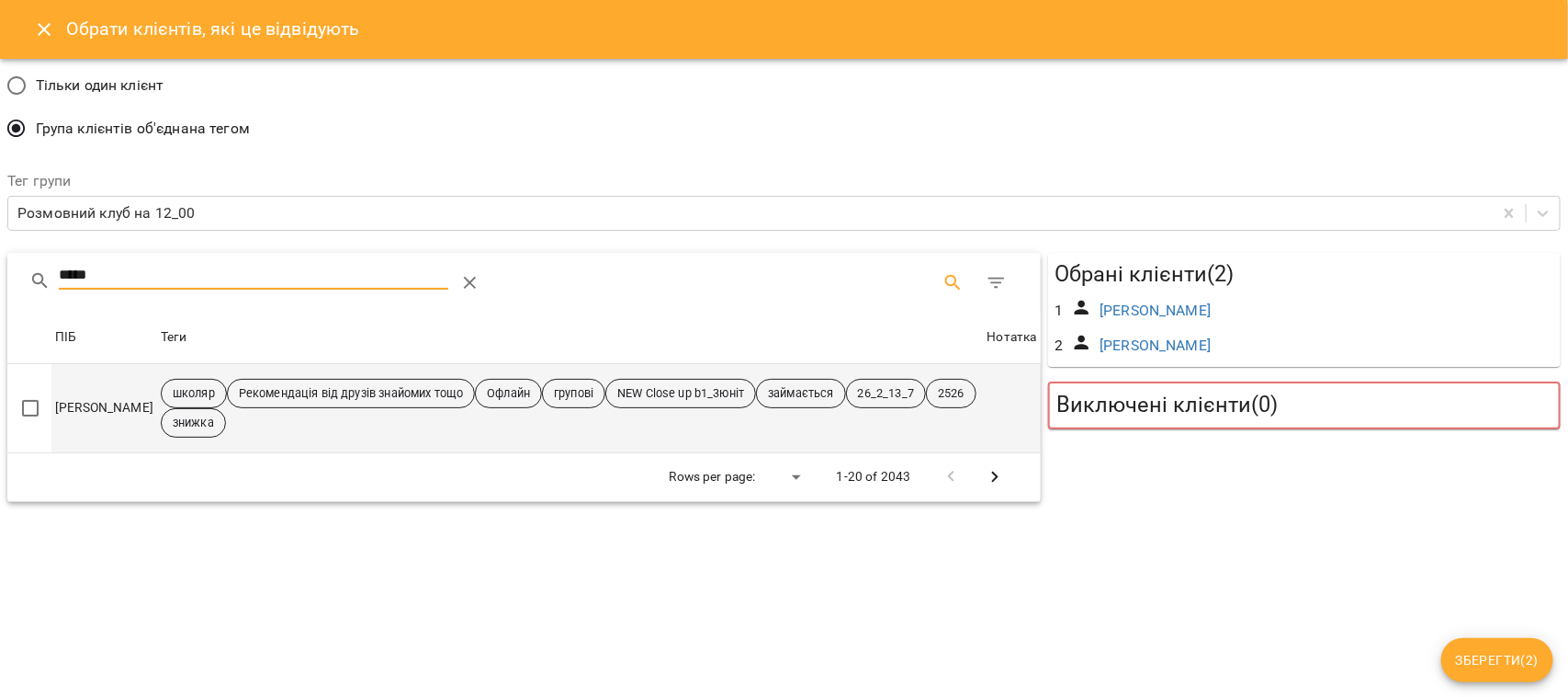
type input "*****"
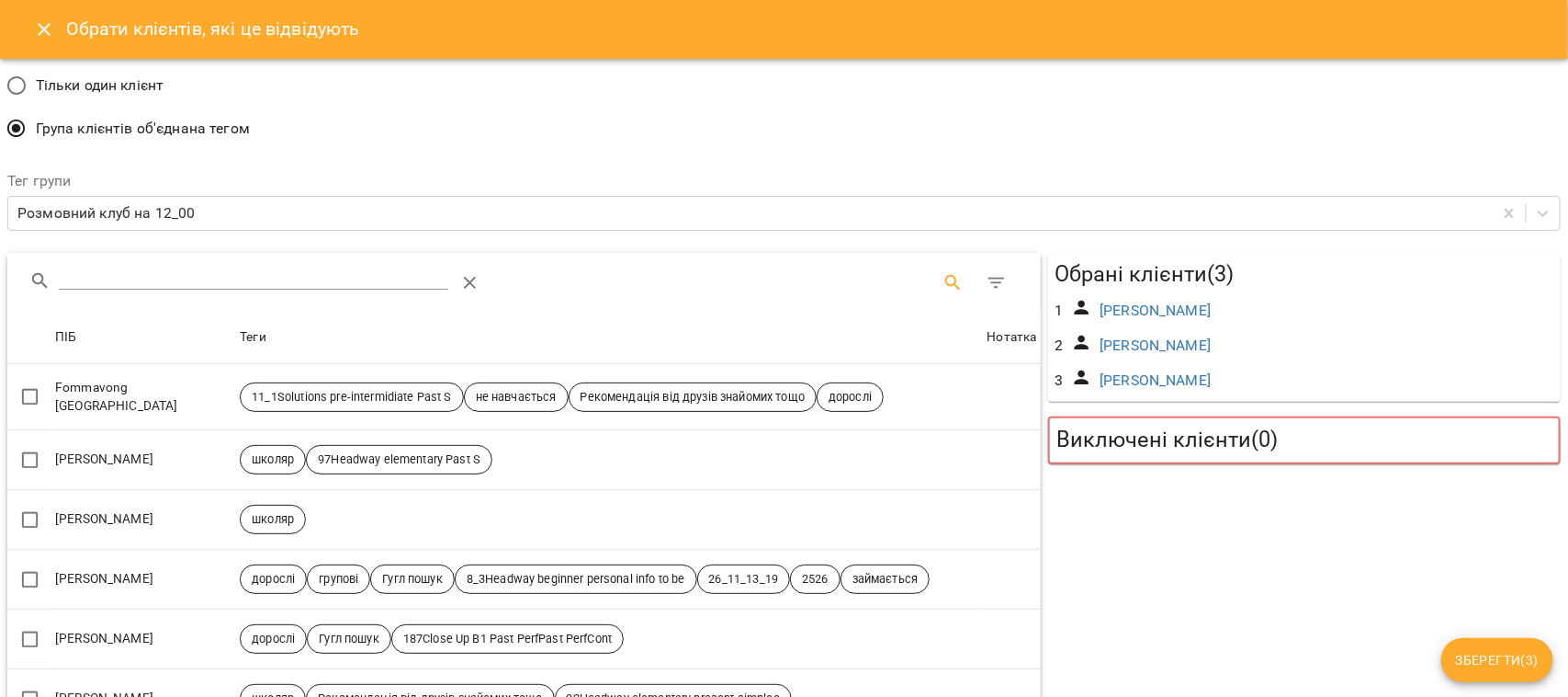
click at [1499, 651] on span "Зберегти ( 3 )" at bounding box center [1497, 660] width 82 height 22
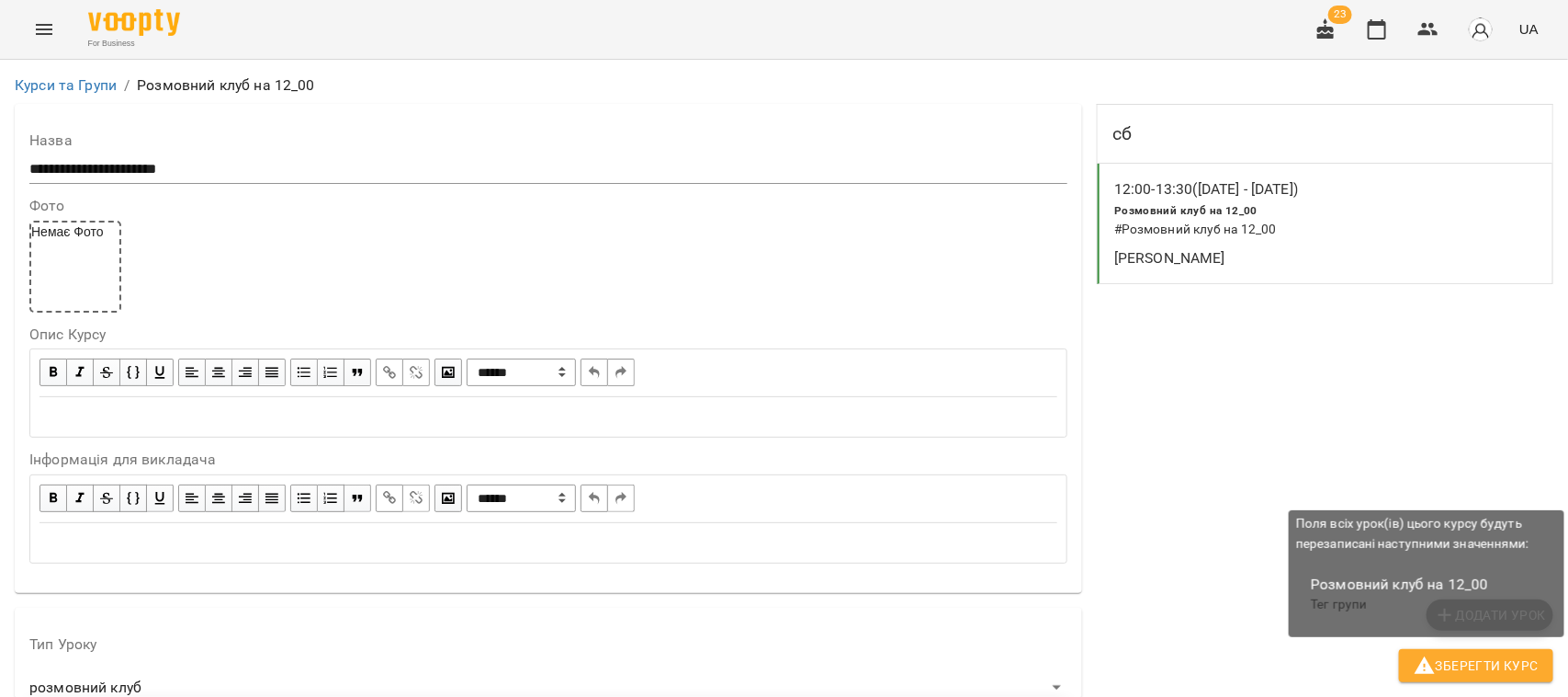
click at [1500, 658] on span "Зберегти Курс" at bounding box center [1476, 666] width 125 height 22
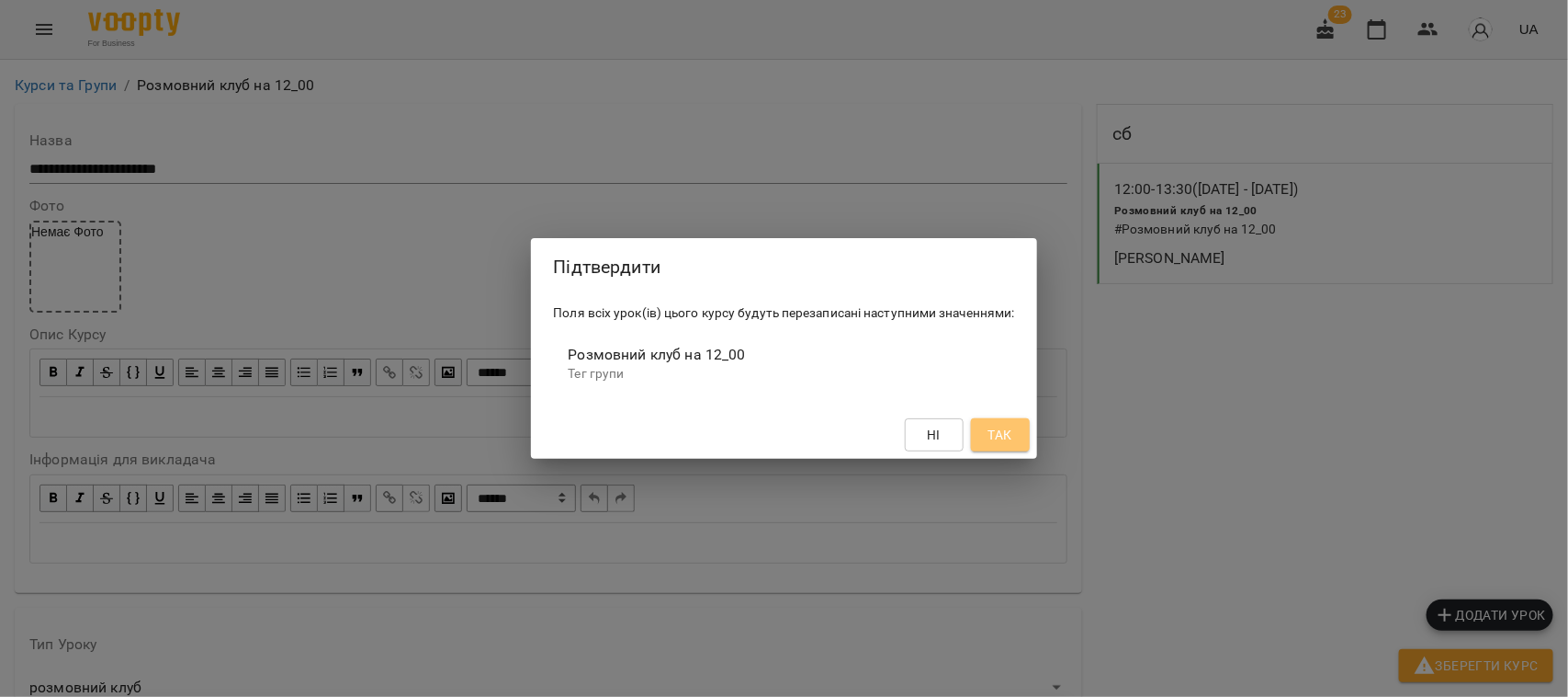
click at [1007, 432] on span "Так" at bounding box center [999, 435] width 24 height 22
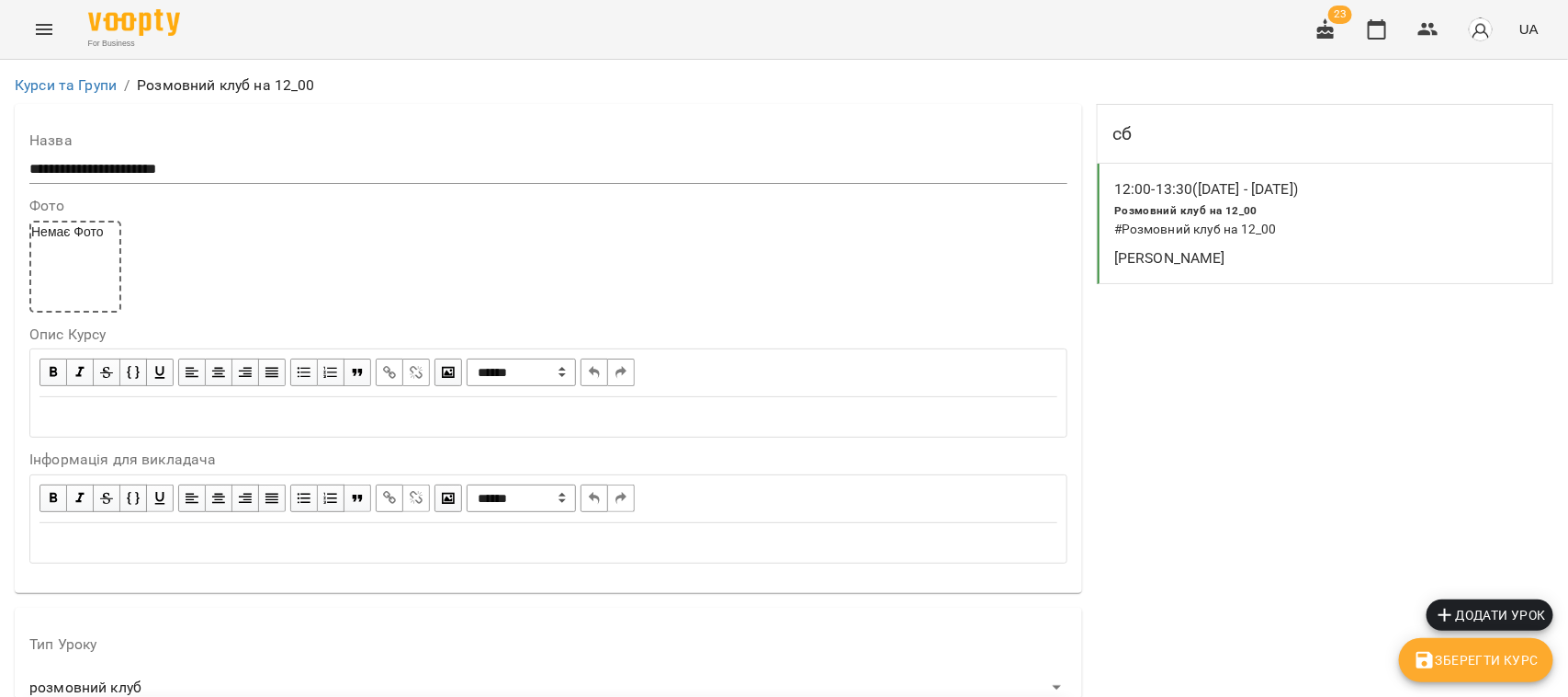
scroll to position [1734, 0]
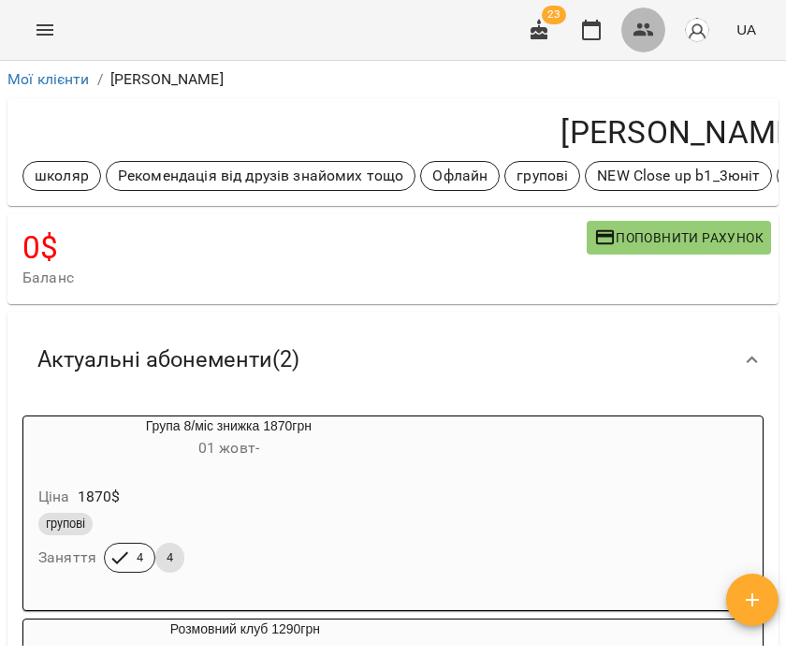
click at [644, 25] on icon "button" at bounding box center [644, 30] width 22 height 22
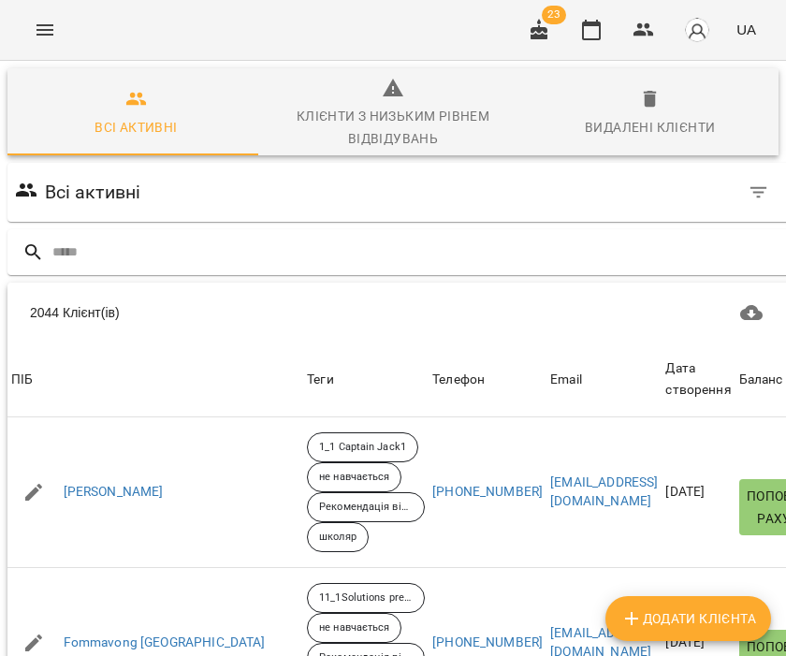
scroll to position [0, 56]
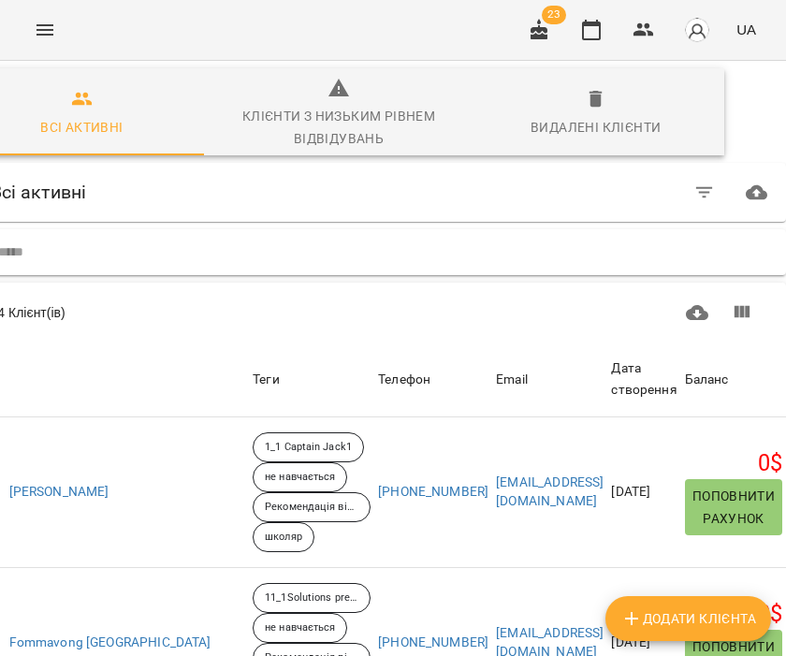
click at [66, 255] on input "text" at bounding box center [389, 252] width 782 height 31
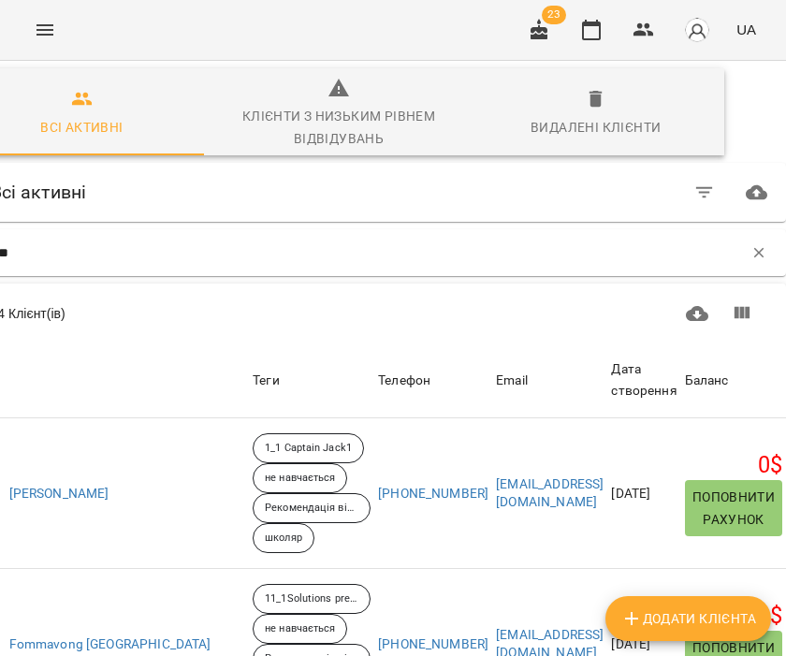
scroll to position [0, 0]
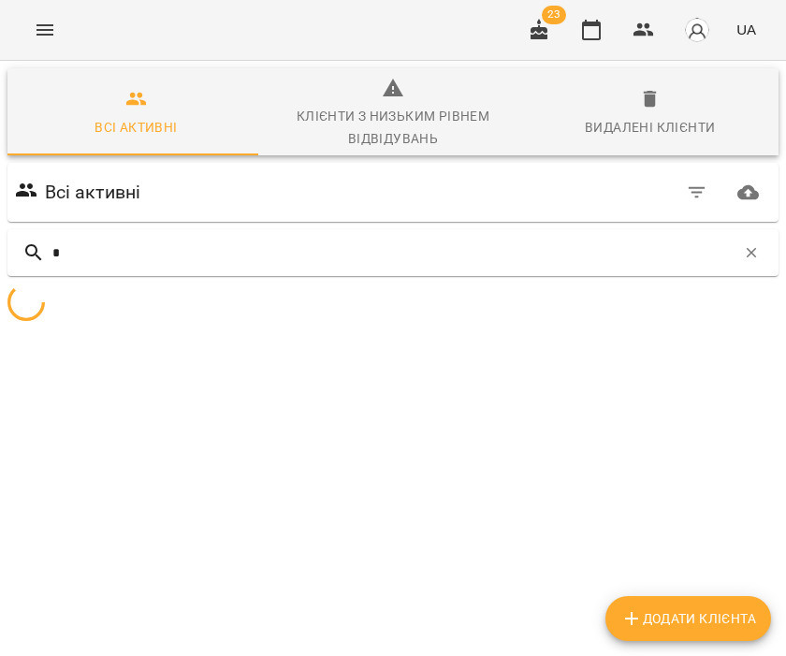
drag, startPoint x: 66, startPoint y: 255, endPoint x: -213, endPoint y: 255, distance: 279.9
click at [0, 255] on html "For Business 23 UA Всі активні Клієнти з низьким рівнем відвідувань Видалені кл…" at bounding box center [393, 232] width 786 height 464
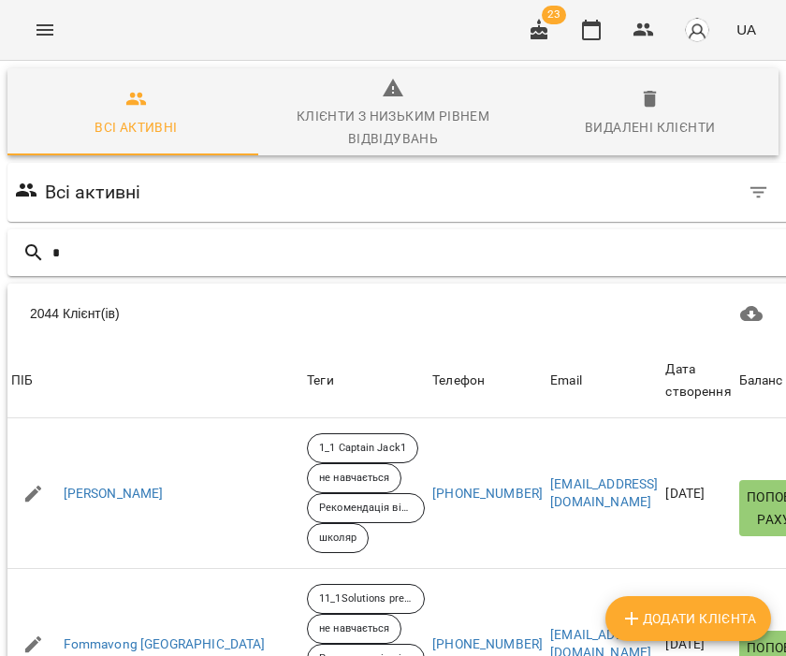
click at [114, 253] on input "*" at bounding box center [425, 253] width 746 height 31
drag, startPoint x: 67, startPoint y: 257, endPoint x: 34, endPoint y: 260, distance: 33.8
click at [34, 260] on div "*" at bounding box center [423, 252] width 833 height 47
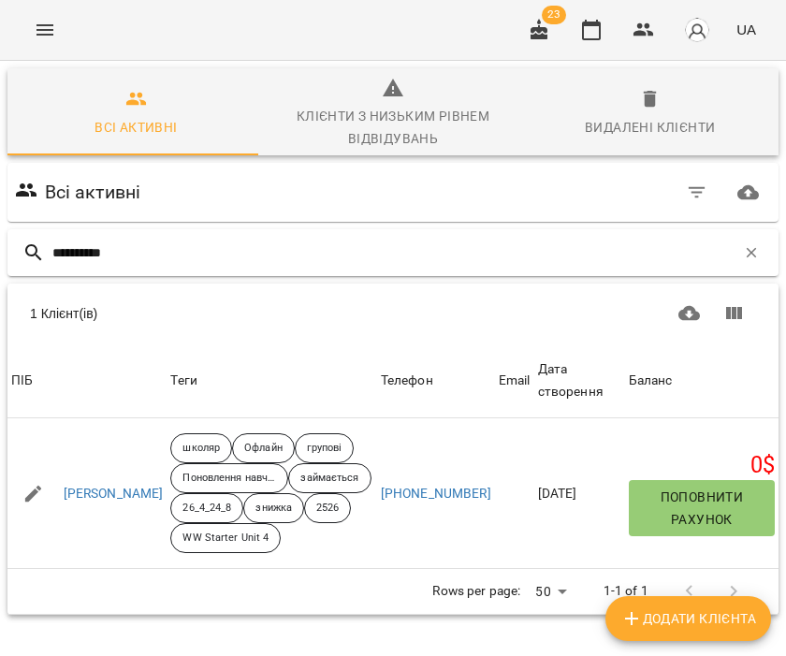
type input "**********"
